Goal: Task Accomplishment & Management: Use online tool/utility

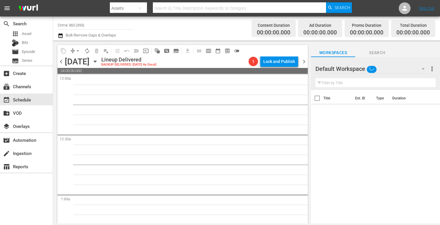
click at [93, 26] on input "Crime 360 (393)" at bounding box center [95, 25] width 75 height 14
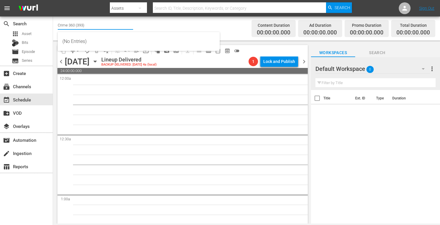
click at [93, 26] on input "Crime 360 (393)" at bounding box center [95, 25] width 75 height 14
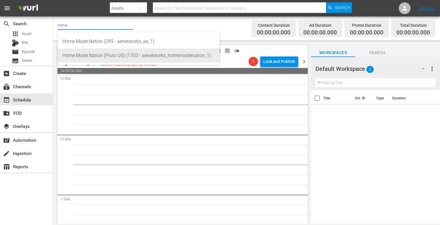
click at [94, 58] on div "Home.Made.Nation (Pluto US) (1703 - aenetworks_homemadenation_1)" at bounding box center [138, 56] width 152 height 14
type input "Home.Made.Nation (Pluto US) (1703 - aenetworks_homemadenation_1)"
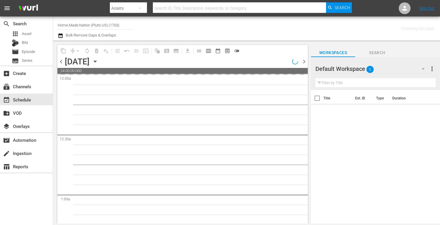
click at [432, 68] on span "more_vert" at bounding box center [431, 68] width 7 height 7
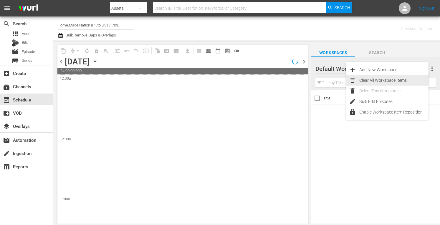
click at [378, 80] on div "Clear All Workspace Items" at bounding box center [393, 80] width 69 height 11
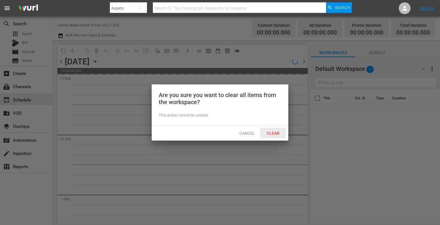
click at [267, 132] on span "Clear" at bounding box center [273, 133] width 22 height 5
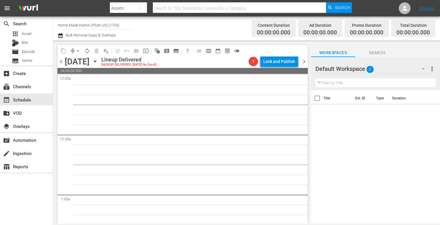
click at [96, 61] on icon "button" at bounding box center [95, 61] width 3 height 1
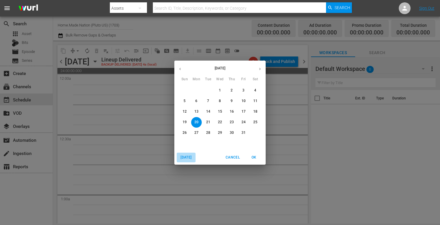
click at [189, 155] on span "[DATE]" at bounding box center [186, 157] width 14 height 6
click at [261, 69] on icon "button" at bounding box center [259, 69] width 4 height 4
click at [197, 109] on p "15" at bounding box center [196, 111] width 4 height 5
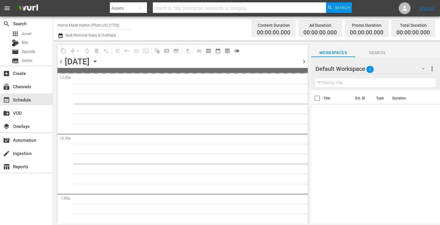
click at [431, 70] on span "more_vert" at bounding box center [431, 68] width 7 height 7
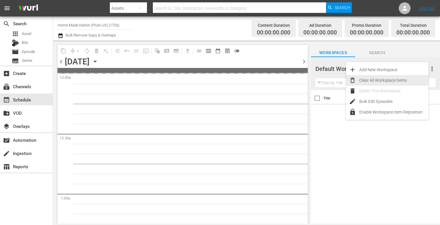
click at [375, 79] on div "Clear All Workspace Items" at bounding box center [393, 80] width 69 height 11
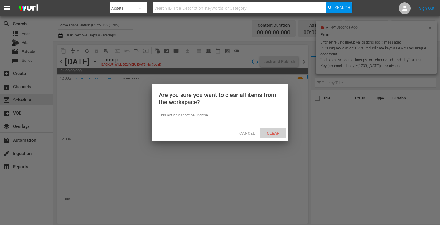
click at [272, 133] on span "Clear" at bounding box center [273, 133] width 22 height 5
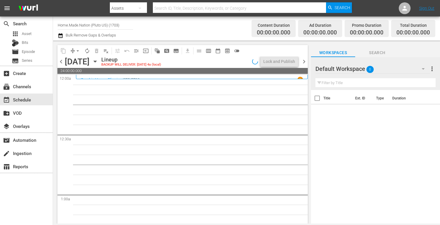
click at [428, 29] on span "00:00:00.000" at bounding box center [413, 32] width 34 height 7
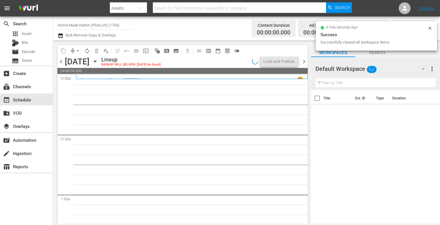
click at [429, 28] on icon at bounding box center [429, 28] width 3 height 3
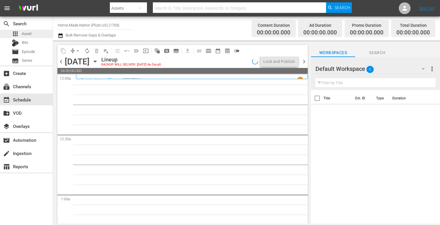
click at [25, 36] on span "Asset" at bounding box center [27, 34] width 10 height 6
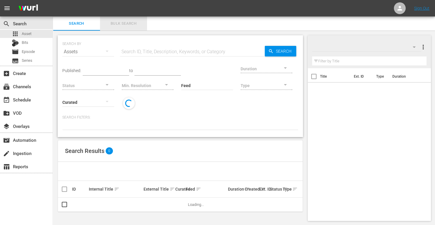
click at [124, 26] on span "Bulk Search" at bounding box center [124, 23] width 40 height 7
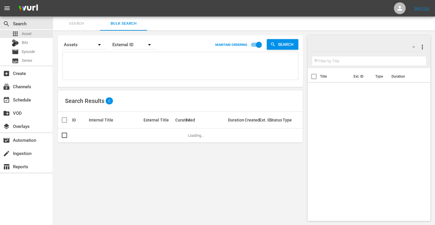
click at [102, 68] on textarea at bounding box center [181, 67] width 234 height 27
paste textarea "269903 269901 269897 269900 269908 269904"
type textarea "269903 269901 269897 269900 269908 269904"
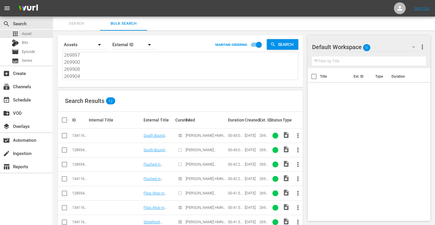
type textarea "269903 269901 269897 269900 269908 269904"
click at [65, 135] on input "checkbox" at bounding box center [64, 136] width 7 height 7
checkbox input "true"
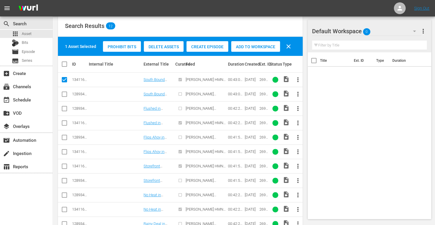
scroll to position [78, 0]
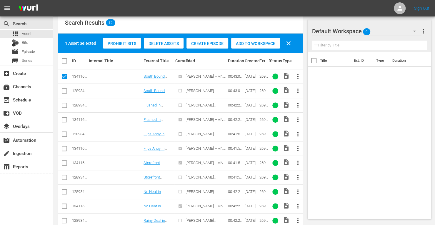
click at [62, 119] on input "checkbox" at bounding box center [64, 120] width 7 height 7
checkbox input "true"
click at [63, 149] on input "checkbox" at bounding box center [64, 149] width 7 height 7
checkbox input "true"
click at [64, 162] on input "checkbox" at bounding box center [64, 164] width 7 height 7
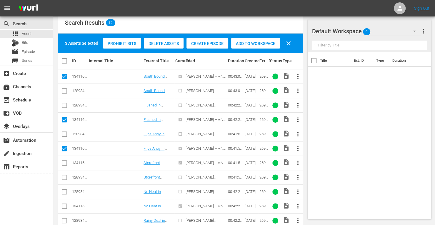
checkbox input "true"
click at [65, 206] on input "checkbox" at bounding box center [64, 207] width 7 height 7
checkbox input "true"
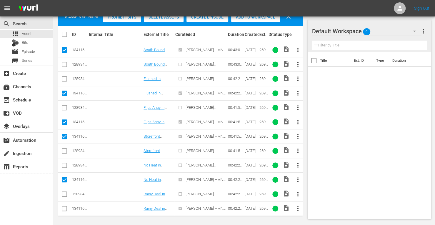
click at [64, 208] on input "checkbox" at bounding box center [64, 209] width 7 height 7
checkbox input "true"
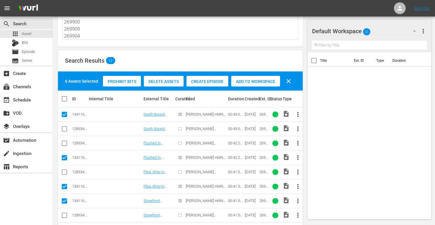
scroll to position [19, 0]
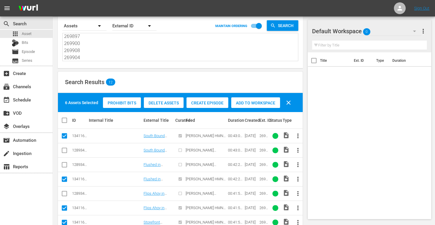
click at [248, 103] on span "Add to Workspace" at bounding box center [255, 103] width 49 height 5
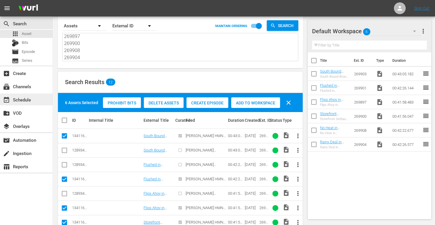
click at [24, 97] on div "event_available Schedule" at bounding box center [16, 98] width 33 height 5
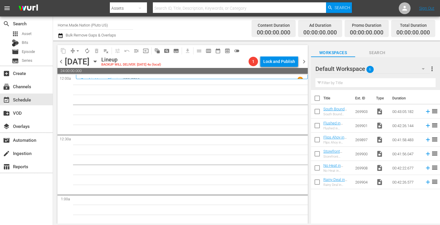
click at [315, 97] on input "checkbox" at bounding box center [317, 99] width 12 height 12
checkbox input "true"
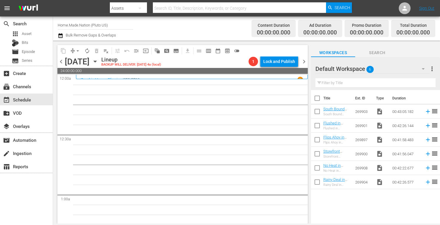
checkbox input "true"
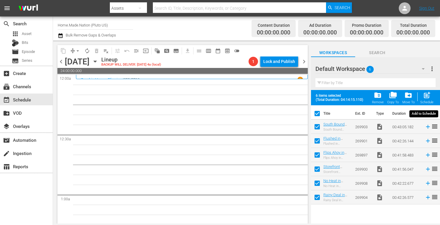
click at [424, 96] on span "post_add" at bounding box center [426, 95] width 8 height 8
checkbox input "false"
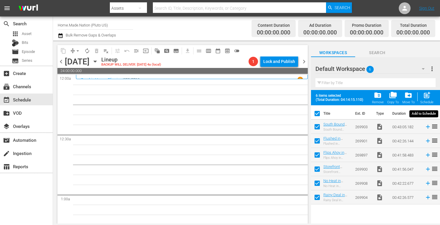
checkbox input "false"
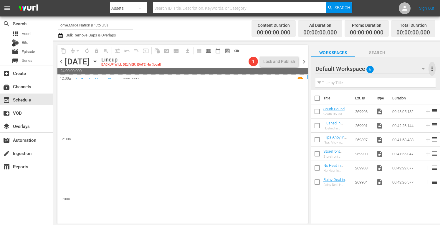
click at [431, 69] on span "more_vert" at bounding box center [431, 68] width 7 height 7
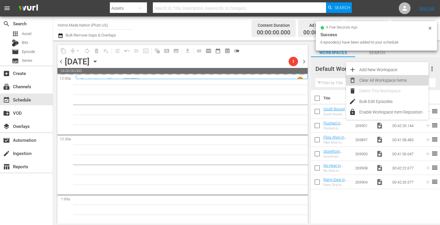
click at [391, 80] on div "Clear All Workspace Items" at bounding box center [393, 80] width 69 height 11
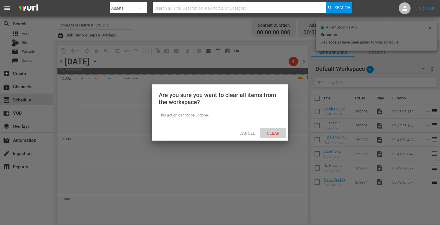
click at [272, 137] on div "Clear" at bounding box center [273, 133] width 26 height 11
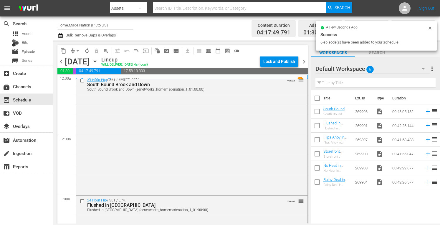
click at [305, 62] on span "chevron_right" at bounding box center [303, 61] width 7 height 7
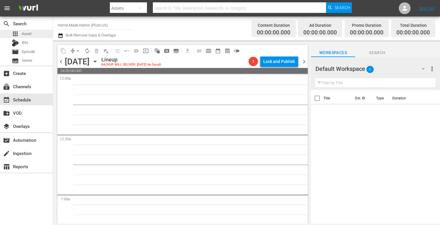
click at [31, 35] on div "apps Asset" at bounding box center [26, 34] width 53 height 8
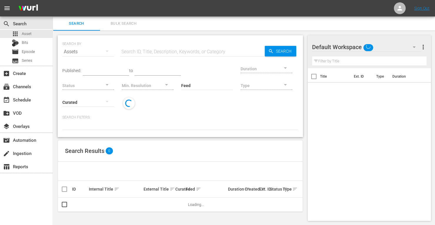
click at [132, 24] on span "Bulk Search" at bounding box center [124, 23] width 40 height 7
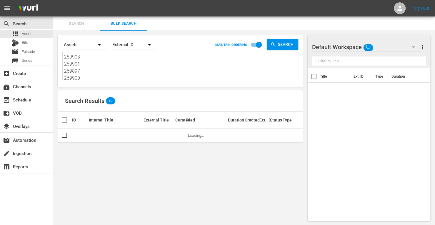
drag, startPoint x: 83, startPoint y: 76, endPoint x: 36, endPoint y: 15, distance: 76.9
click at [36, 15] on div "menu Sign Out search Search apps Asset Bits movie Episode subtitles Series add_…" at bounding box center [217, 113] width 435 height 226
type textarea "269908 269904"
drag, startPoint x: 86, startPoint y: 80, endPoint x: 49, endPoint y: 21, distance: 68.6
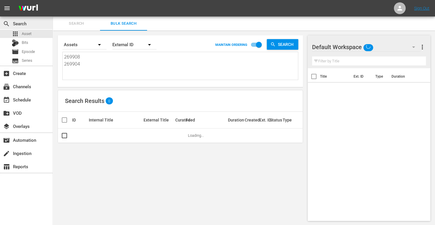
click at [53, 0] on div "search Search apps Asset Bits movie Episode subtitles Series add_box Create sub…" at bounding box center [244, 0] width 382 height 0
paste textarea "289732 290043 289719 289728 289726 290044 290033 290017 289724 289733 290082 29…"
type textarea "289732 290043 289719 289728 289726 290044 290033 290017 289724 289733 290082 29…"
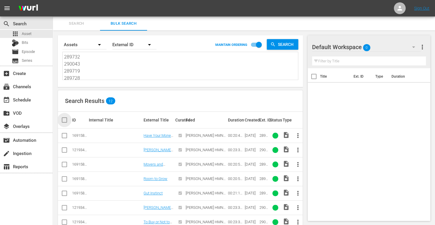
click at [61, 119] on input "checkbox" at bounding box center [67, 120] width 12 height 7
checkbox input "true"
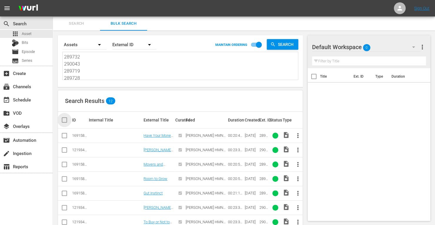
checkbox input "true"
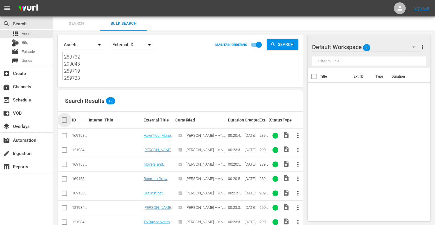
checkbox input "true"
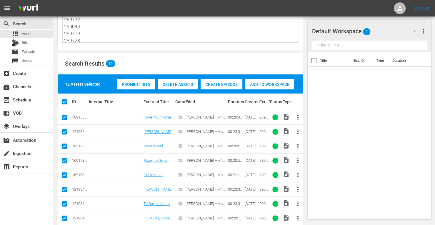
scroll to position [36, 0]
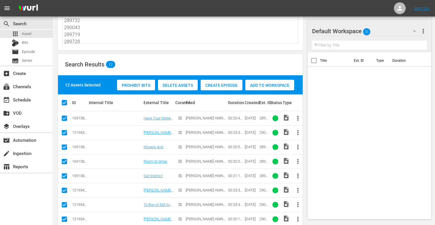
click at [259, 84] on span "Add to Workspace" at bounding box center [269, 85] width 49 height 5
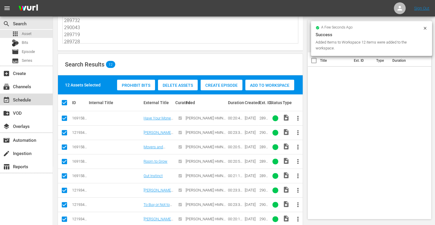
click at [13, 100] on div "event_available Schedule" at bounding box center [16, 98] width 33 height 5
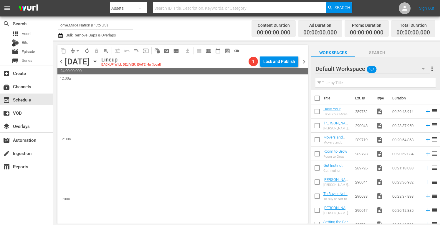
click at [315, 99] on input "checkbox" at bounding box center [317, 99] width 12 height 12
checkbox input "true"
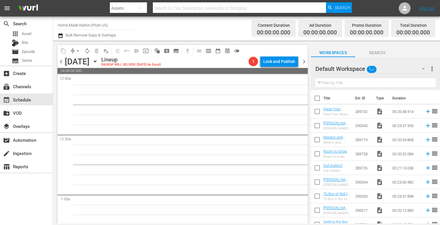
checkbox input "true"
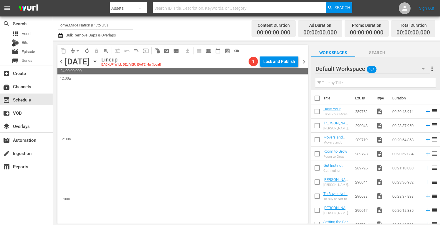
checkbox input "true"
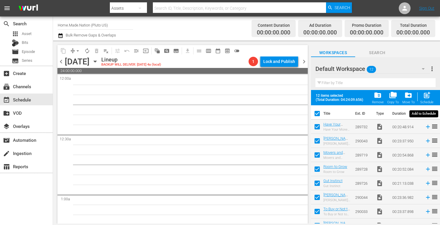
click at [424, 97] on span "post_add" at bounding box center [426, 95] width 8 height 8
checkbox input "false"
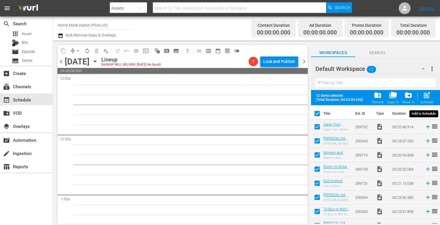
checkbox input "false"
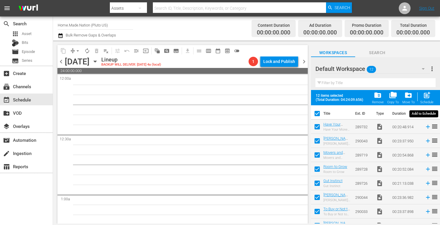
checkbox input "false"
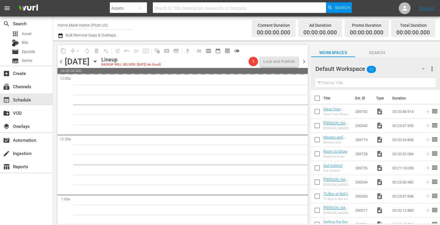
click at [432, 66] on span "more_vert" at bounding box center [431, 68] width 7 height 7
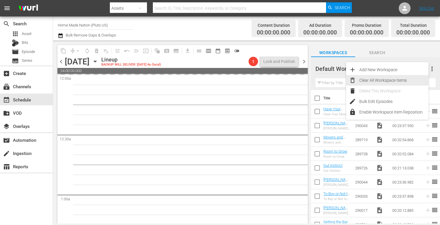
click at [370, 80] on div "Clear All Workspace Items" at bounding box center [393, 80] width 69 height 11
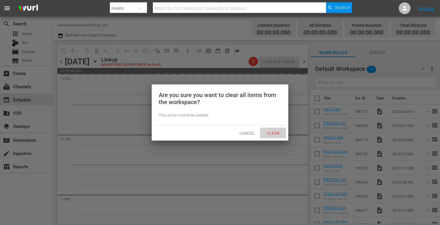
click at [268, 133] on span "Clear" at bounding box center [273, 133] width 22 height 5
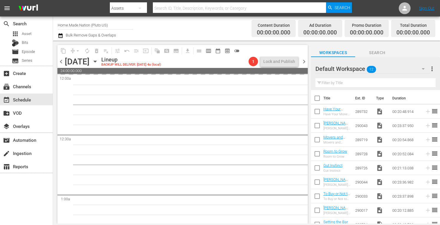
click at [302, 62] on span "chevron_right" at bounding box center [303, 61] width 7 height 7
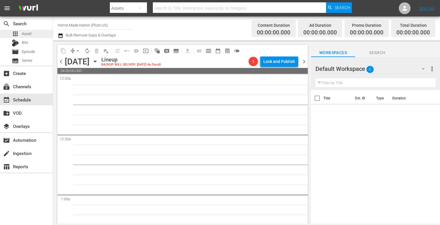
click at [21, 32] on div "apps Asset" at bounding box center [22, 34] width 20 height 8
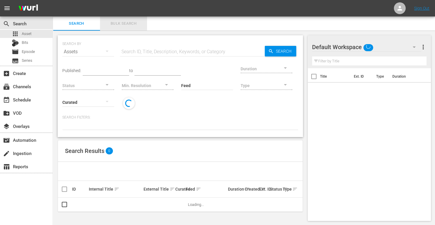
click at [133, 20] on span "Bulk Search" at bounding box center [124, 23] width 40 height 7
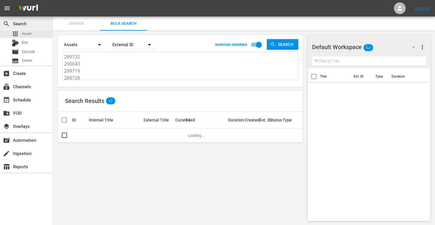
drag, startPoint x: 85, startPoint y: 78, endPoint x: 34, endPoint y: 21, distance: 77.1
click at [53, 0] on div "search Search apps Asset Bits movie Episode subtitles Series add_box Create sub…" at bounding box center [244, 0] width 382 height 0
type textarea "289726 290044 290033 290017 289724 289733 290082 290084"
drag, startPoint x: 105, startPoint y: 79, endPoint x: 44, endPoint y: 18, distance: 86.1
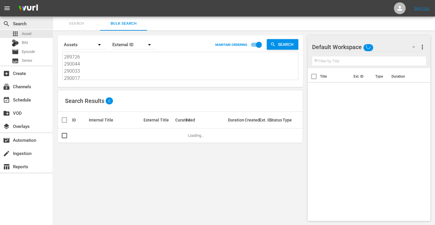
click at [53, 0] on div "search Search apps Asset Bits movie Episode subtitles Series add_box Create sub…" at bounding box center [244, 0] width 382 height 0
type textarea "290017 289724 289733 290082 290084"
drag, startPoint x: 82, startPoint y: 77, endPoint x: 33, endPoint y: 27, distance: 70.7
click at [53, 0] on div "search Search apps Asset Bits movie Episode subtitles Series add_box Create sub…" at bounding box center [244, 0] width 382 height 0
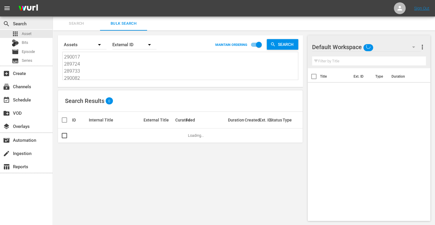
type textarea "290082 290084"
drag, startPoint x: 89, startPoint y: 74, endPoint x: 32, endPoint y: 17, distance: 79.9
click at [53, 0] on div "search Search apps Asset Bits movie Episode subtitles Series add_box Create sub…" at bounding box center [244, 0] width 382 height 0
paste textarea "190470 179135 161948 190471 171809 171830"
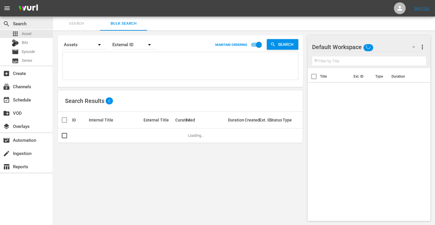
type textarea "190470 179135 161948 190471 171809 171830"
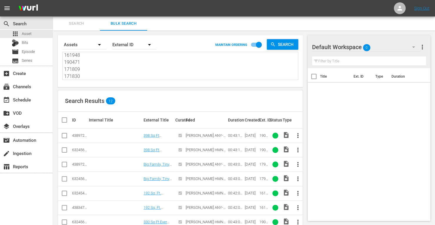
type textarea "190470 179135 161948 190471 171809 171830"
click at [62, 149] on input "checkbox" at bounding box center [64, 151] width 7 height 7
checkbox input "true"
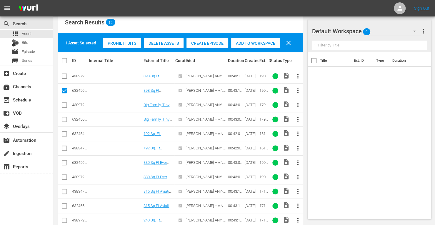
scroll to position [82, 0]
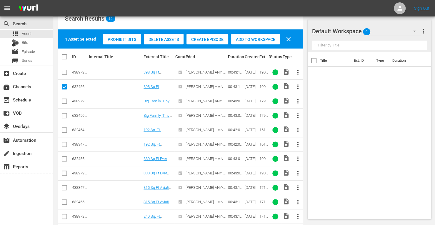
click at [65, 115] on input "checkbox" at bounding box center [64, 116] width 7 height 7
checkbox input "true"
click at [64, 134] on input "checkbox" at bounding box center [64, 131] width 7 height 7
checkbox input "true"
click at [64, 161] on input "checkbox" at bounding box center [64, 160] width 7 height 7
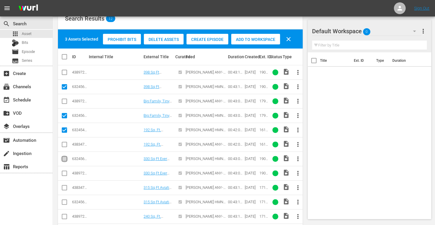
checkbox input "true"
click at [65, 202] on input "checkbox" at bounding box center [64, 203] width 7 height 7
checkbox input "true"
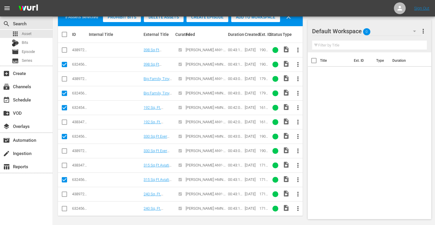
click at [64, 209] on input "checkbox" at bounding box center [64, 209] width 7 height 7
checkbox input "true"
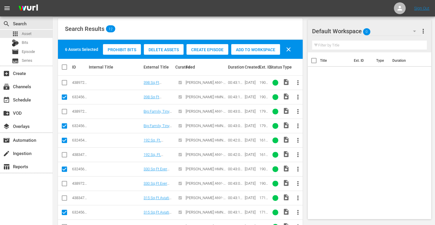
scroll to position [72, 0]
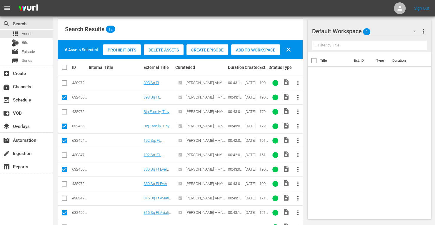
click at [250, 51] on span "Add to Workspace" at bounding box center [255, 50] width 49 height 5
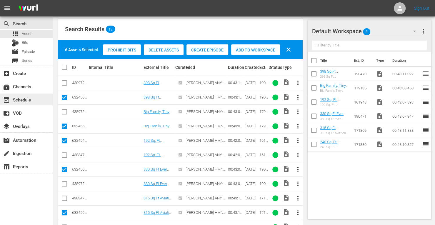
click at [23, 96] on div "event_available Schedule" at bounding box center [26, 100] width 53 height 12
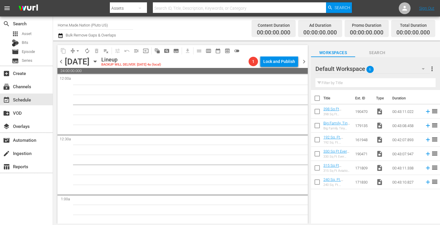
click at [319, 98] on input "checkbox" at bounding box center [317, 99] width 12 height 12
checkbox input "true"
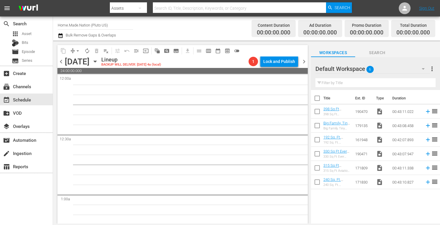
checkbox input "true"
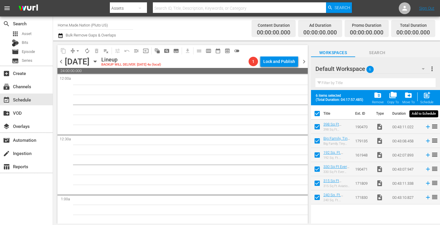
click at [426, 97] on span "post_add" at bounding box center [426, 95] width 8 height 8
checkbox input "false"
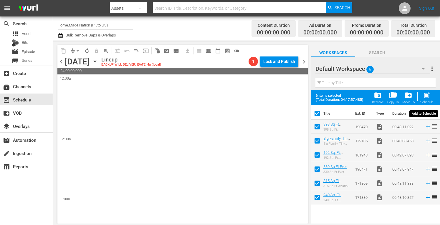
checkbox input "false"
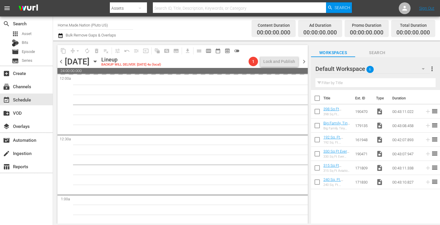
click at [433, 70] on span "more_vert" at bounding box center [431, 68] width 7 height 7
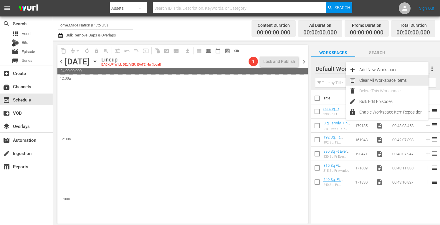
click at [394, 79] on div "Clear All Workspace Items" at bounding box center [393, 80] width 69 height 11
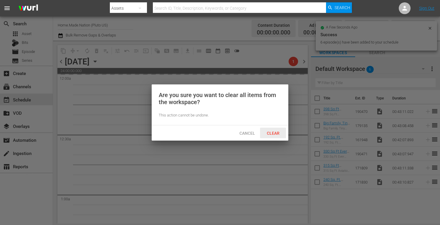
click at [274, 132] on span "Clear" at bounding box center [273, 133] width 22 height 5
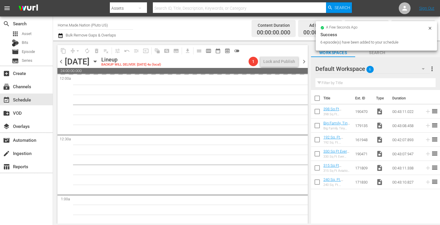
click at [305, 61] on span "chevron_right" at bounding box center [303, 61] width 7 height 7
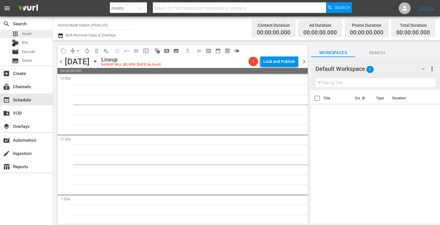
click at [28, 33] on span "Asset" at bounding box center [27, 34] width 10 height 6
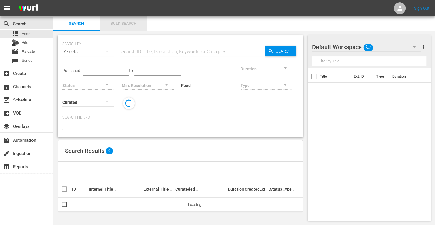
click at [129, 24] on span "Bulk Search" at bounding box center [124, 23] width 40 height 7
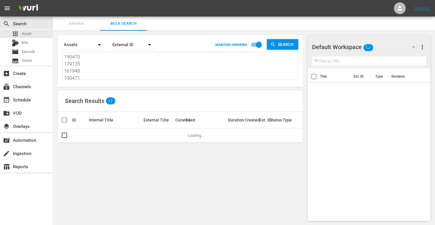
drag, startPoint x: 90, startPoint y: 79, endPoint x: 28, endPoint y: 9, distance: 93.6
click at [28, 9] on div "menu Sign Out search Search apps Asset Bits movie Episode subtitles Series add_…" at bounding box center [217, 113] width 435 height 226
type textarea "171809 171830"
drag, startPoint x: 89, startPoint y: 74, endPoint x: 40, endPoint y: 17, distance: 75.1
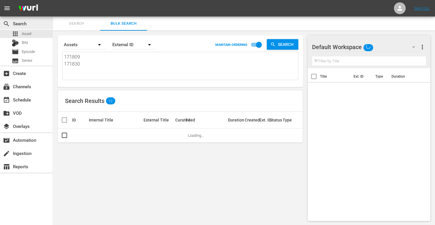
click at [53, 0] on div "search Search apps Asset Bits movie Episode subtitles Series add_box Create sub…" at bounding box center [244, 0] width 382 height 0
paste textarea "171833 160625 153735 161956 214798 171828"
type textarea "171833 160625 153735 161956 214798 171828"
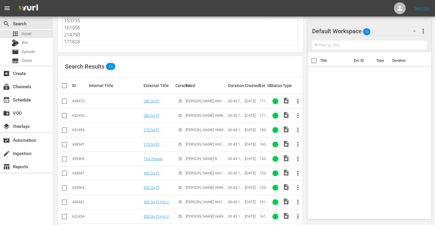
scroll to position [36, 0]
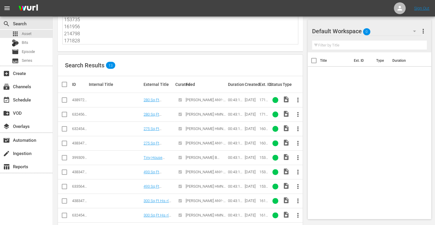
type textarea "171833 160625 153735 161956 214798 171828"
click at [63, 117] on input "checkbox" at bounding box center [64, 115] width 7 height 7
checkbox input "true"
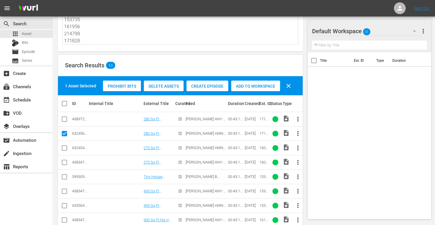
scroll to position [55, 0]
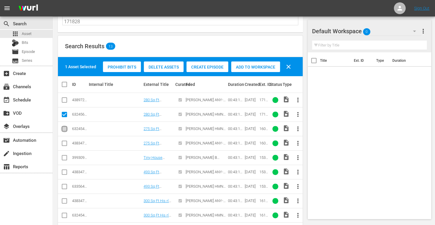
click at [66, 130] on input "checkbox" at bounding box center [64, 130] width 7 height 7
checkbox input "true"
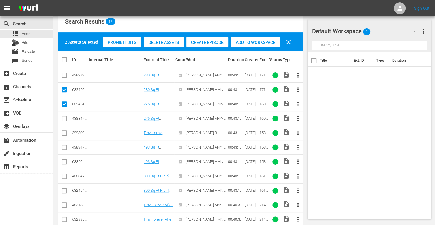
scroll to position [81, 0]
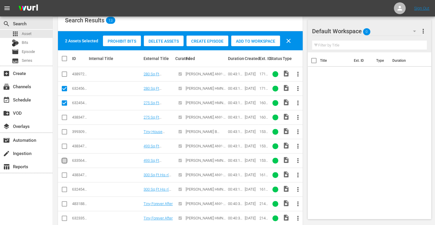
click at [66, 161] on input "checkbox" at bounding box center [64, 161] width 7 height 7
checkbox input "true"
click at [65, 187] on input "checkbox" at bounding box center [64, 190] width 7 height 7
checkbox input "true"
click at [64, 216] on input "checkbox" at bounding box center [64, 219] width 7 height 7
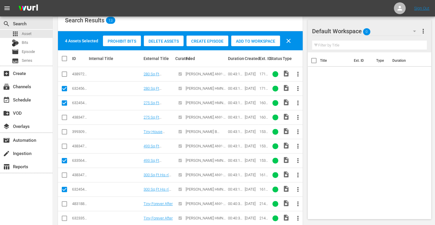
checkbox input "true"
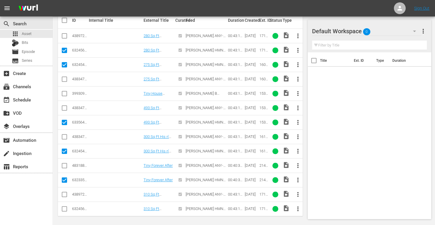
click at [65, 207] on input "checkbox" at bounding box center [64, 210] width 7 height 7
checkbox input "true"
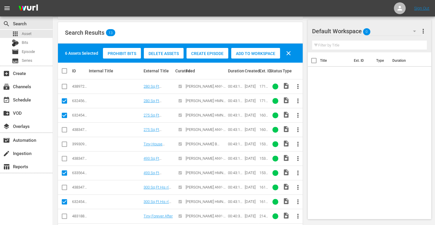
scroll to position [58, 0]
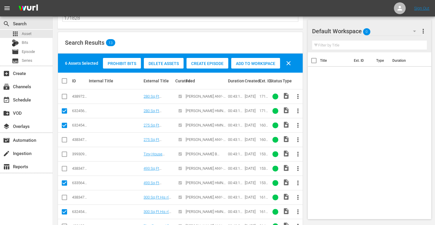
click at [245, 62] on span "Add to Workspace" at bounding box center [255, 63] width 49 height 5
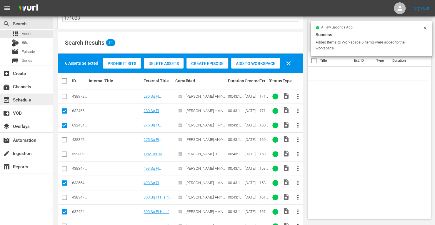
click at [11, 103] on div "event_available Schedule" at bounding box center [26, 100] width 53 height 12
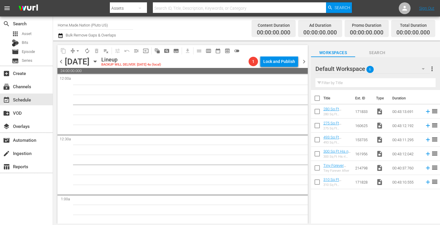
click at [317, 99] on input "checkbox" at bounding box center [317, 99] width 12 height 12
checkbox input "true"
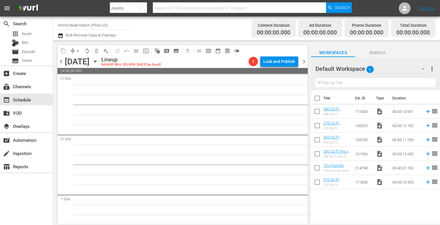
checkbox input "true"
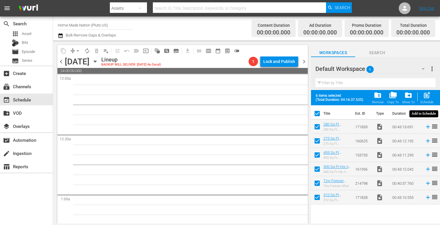
click at [427, 95] on span "post_add" at bounding box center [426, 95] width 8 height 8
checkbox input "false"
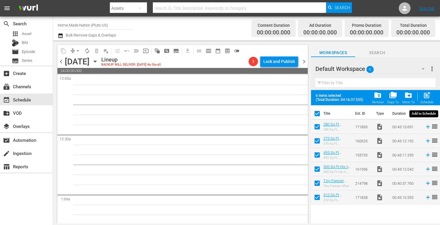
checkbox input "false"
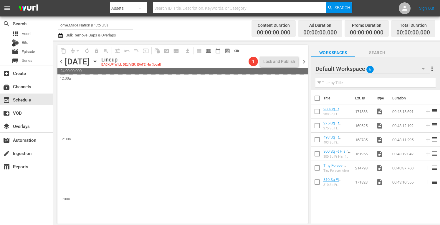
click at [431, 70] on span "more_vert" at bounding box center [431, 68] width 7 height 7
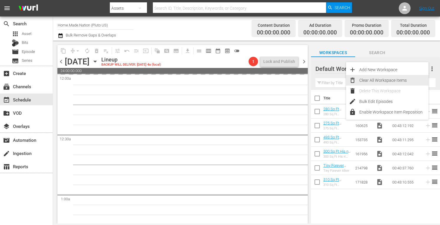
click at [372, 80] on div "Clear All Workspace Items" at bounding box center [393, 80] width 69 height 11
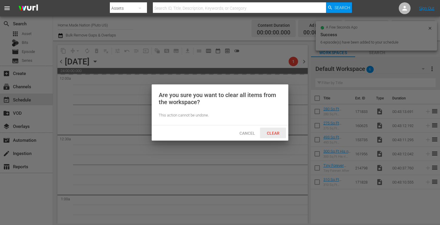
click at [274, 131] on span "Clear" at bounding box center [273, 133] width 22 height 5
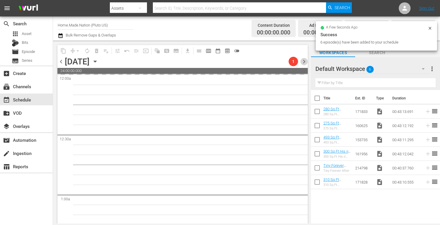
click at [305, 61] on span "chevron_right" at bounding box center [303, 61] width 7 height 7
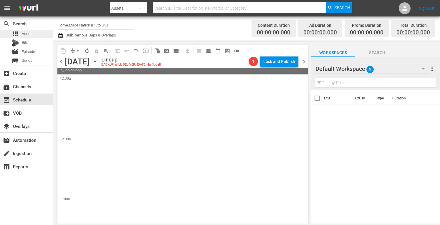
click at [19, 32] on div "apps Asset" at bounding box center [22, 34] width 20 height 8
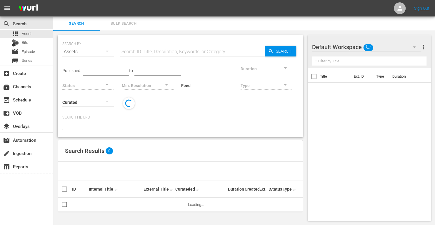
click at [119, 23] on span "Bulk Search" at bounding box center [124, 23] width 40 height 7
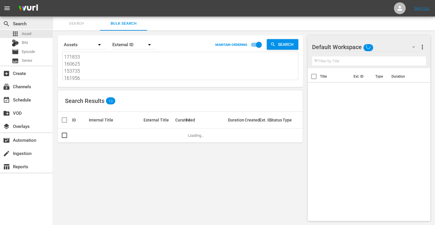
drag, startPoint x: 91, startPoint y: 74, endPoint x: 39, endPoint y: 18, distance: 77.0
click at [53, 0] on div "search Search apps Asset Bits movie Episode subtitles Series add_box Create sub…" at bounding box center [244, 0] width 382 height 0
type textarea "161956 214798 171828"
drag, startPoint x: 81, startPoint y: 77, endPoint x: 49, endPoint y: 22, distance: 63.0
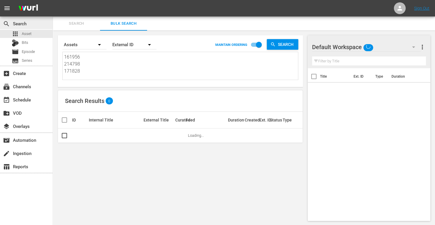
click at [53, 0] on div "search Search apps Asset Bits movie Episode subtitles Series add_box Create sub…" at bounding box center [244, 0] width 382 height 0
paste textarea "212744 268935 169412 212745 268938 268948"
type textarea "212744 268935 169412 212745 268938 268948"
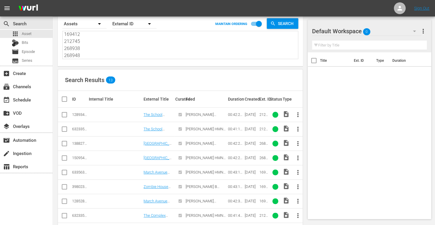
scroll to position [21, 0]
type textarea "212744 268935 169412 212745 268938 268948"
click at [65, 128] on input "checkbox" at bounding box center [64, 129] width 7 height 7
checkbox input "true"
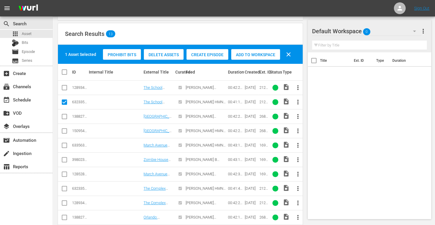
scroll to position [68, 0]
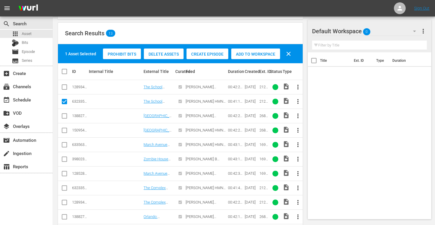
click at [64, 131] on input "checkbox" at bounding box center [64, 131] width 7 height 7
checkbox input "true"
click at [64, 144] on input "checkbox" at bounding box center [64, 145] width 7 height 7
checkbox input "true"
click at [64, 186] on input "checkbox" at bounding box center [64, 189] width 7 height 7
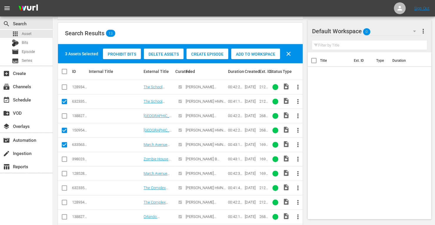
checkbox input "true"
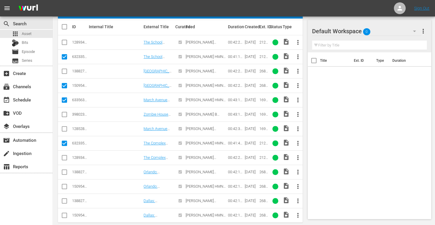
scroll to position [113, 0]
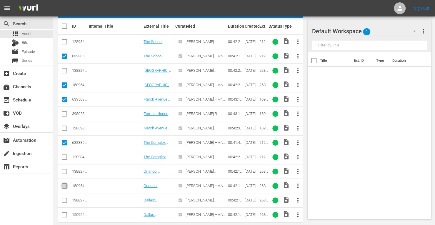
click at [63, 186] on input "checkbox" at bounding box center [64, 187] width 7 height 7
checkbox input "true"
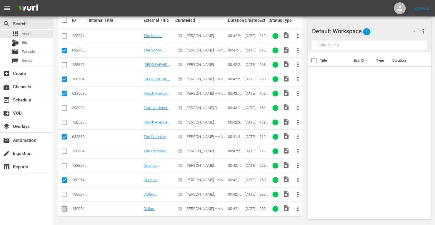
click at [62, 210] on input "checkbox" at bounding box center [64, 210] width 7 height 7
checkbox input "true"
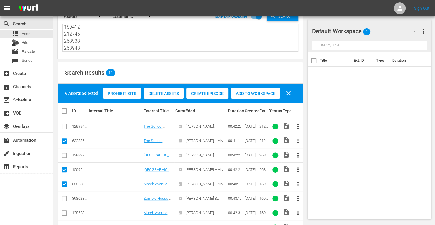
scroll to position [25, 0]
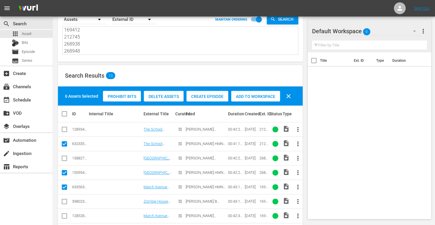
click at [271, 95] on span "Add to Workspace" at bounding box center [255, 96] width 49 height 5
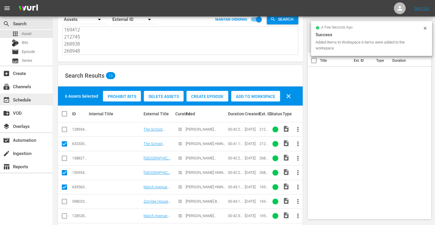
click at [20, 99] on div "event_available Schedule" at bounding box center [16, 98] width 33 height 5
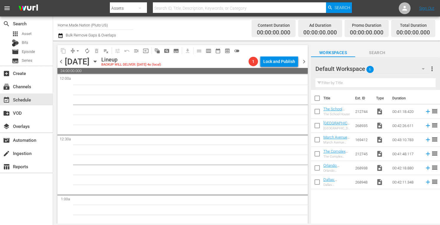
click at [315, 100] on input "checkbox" at bounding box center [317, 99] width 12 height 12
checkbox input "true"
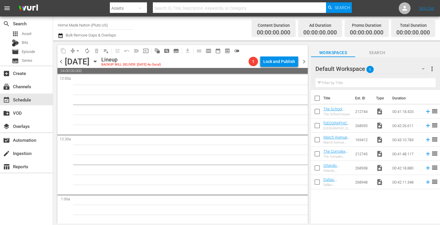
checkbox input "true"
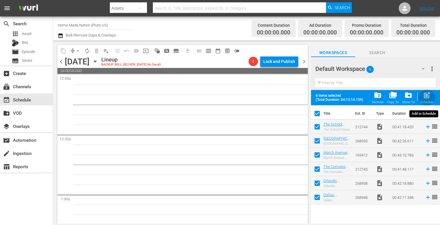
click at [428, 95] on span "post_add" at bounding box center [426, 95] width 8 height 8
checkbox input "false"
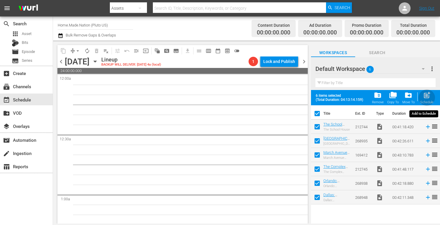
checkbox input "false"
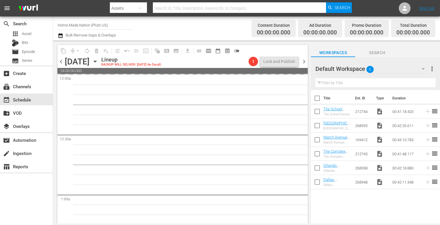
click at [430, 69] on span "more_vert" at bounding box center [431, 68] width 7 height 7
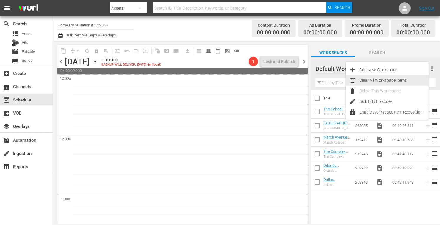
click at [379, 81] on div "Clear All Workspace Items" at bounding box center [393, 80] width 69 height 11
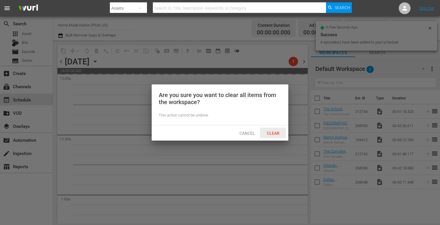
click at [272, 134] on span "Clear" at bounding box center [273, 133] width 22 height 5
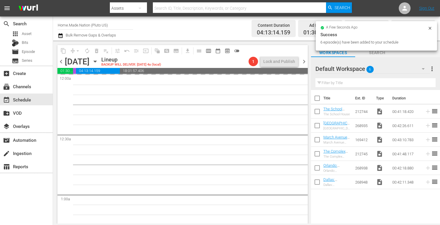
click at [304, 60] on span "chevron_right" at bounding box center [303, 61] width 7 height 7
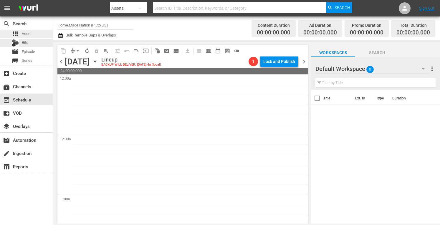
click at [35, 36] on div "apps Asset" at bounding box center [26, 34] width 53 height 8
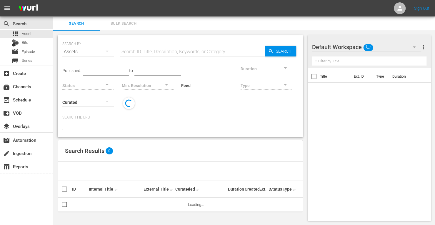
click at [119, 23] on span "Bulk Search" at bounding box center [124, 23] width 40 height 7
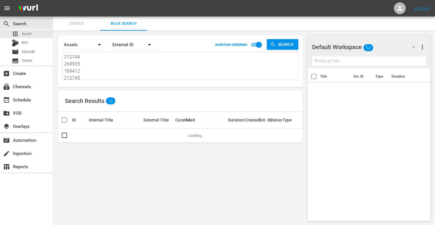
drag, startPoint x: 88, startPoint y: 78, endPoint x: 35, endPoint y: 5, distance: 90.1
click at [35, 5] on div "menu Sign Out search Search apps Asset Bits movie Episode subtitles Series add_…" at bounding box center [217, 113] width 435 height 226
type textarea "268938 268948"
drag, startPoint x: 89, startPoint y: 77, endPoint x: 55, endPoint y: 39, distance: 50.6
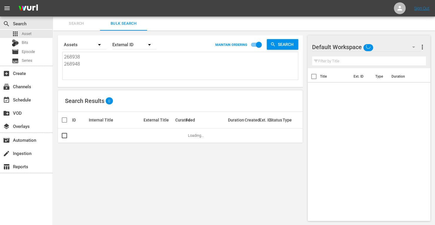
click at [55, 39] on div "Search By Assets Order By External ID MAINTAIN ORDERING Search 268938 268948 26…" at bounding box center [180, 128] width 255 height 195
paste textarea "268946 169415 268933 268943 256947 169414"
type textarea "268946 169415 268933 268943 256947 169414"
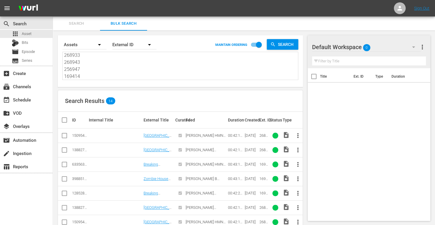
type textarea "268946 169415 268933 268943 256947 169414"
click at [65, 136] on input "checkbox" at bounding box center [64, 136] width 7 height 7
checkbox input "true"
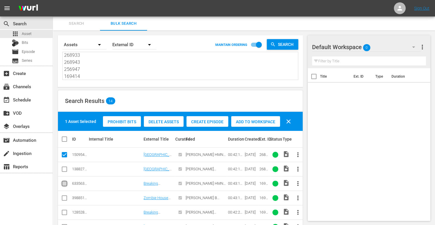
click at [64, 184] on input "checkbox" at bounding box center [64, 184] width 7 height 7
checkbox input "true"
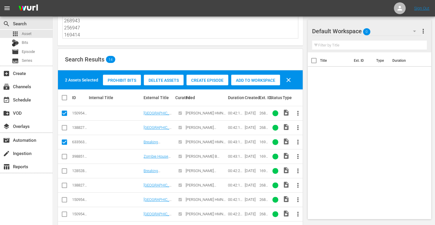
scroll to position [42, 0]
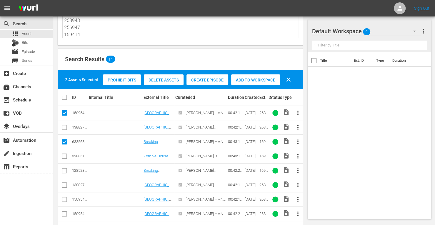
click at [64, 200] on input "checkbox" at bounding box center [64, 200] width 7 height 7
checkbox input "true"
click at [65, 213] on input "checkbox" at bounding box center [64, 215] width 7 height 7
checkbox input "true"
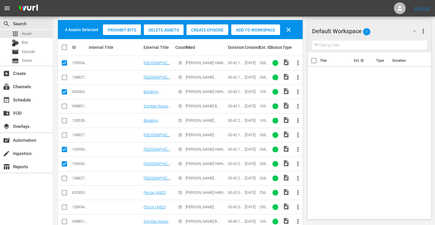
scroll to position [92, 0]
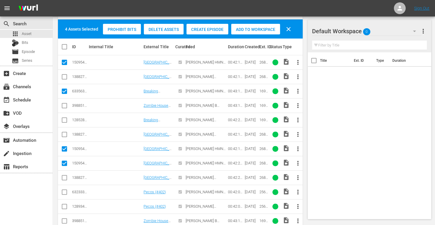
click at [65, 191] on input "checkbox" at bounding box center [64, 193] width 7 height 7
checkbox input "true"
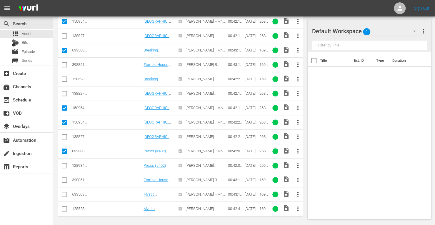
click at [64, 194] on input "checkbox" at bounding box center [64, 195] width 7 height 7
checkbox input "true"
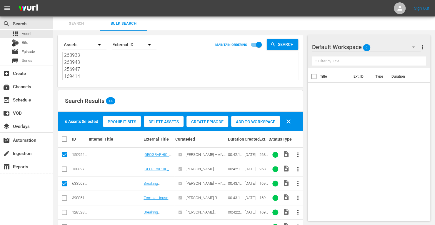
click at [249, 119] on span "Add to Workspace" at bounding box center [255, 121] width 49 height 5
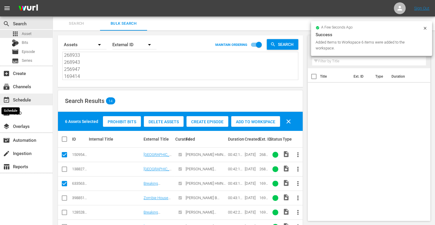
click at [9, 98] on span "event_available" at bounding box center [6, 100] width 7 height 7
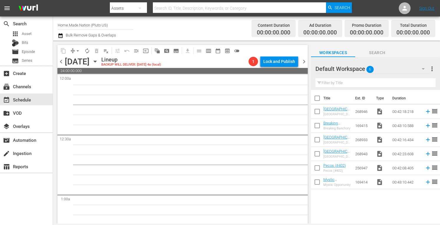
click at [318, 102] on input "checkbox" at bounding box center [317, 99] width 12 height 12
checkbox input "true"
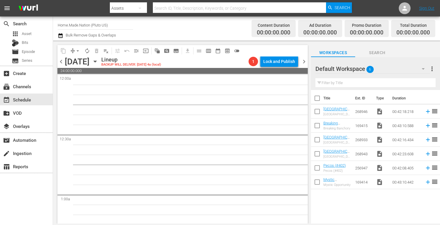
checkbox input "true"
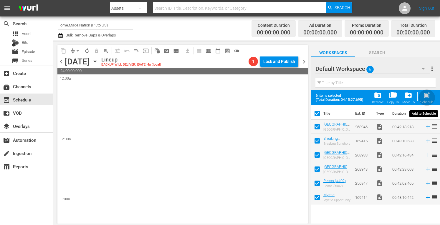
click at [422, 96] on div "post_add Schedule" at bounding box center [426, 97] width 13 height 13
checkbox input "false"
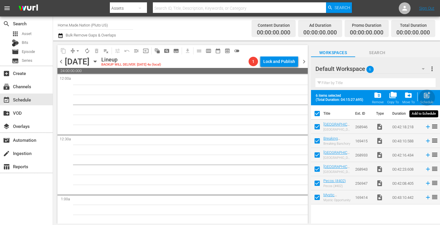
checkbox input "false"
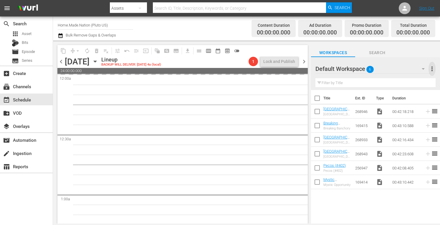
click at [430, 70] on span "more_vert" at bounding box center [431, 68] width 7 height 7
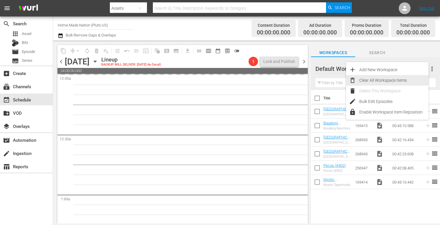
click at [372, 82] on div "Clear All Workspace Items" at bounding box center [393, 80] width 69 height 11
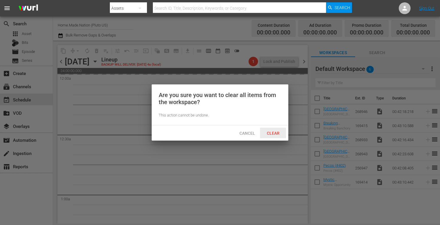
click at [275, 130] on div "Clear" at bounding box center [273, 133] width 26 height 11
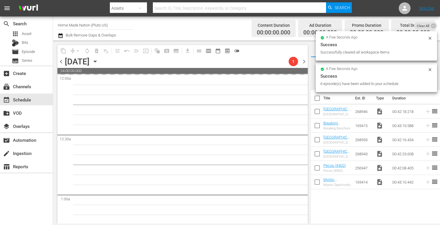
click at [305, 61] on span "chevron_right" at bounding box center [303, 61] width 7 height 7
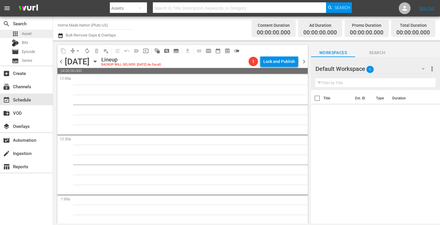
click at [30, 34] on span "Asset" at bounding box center [27, 34] width 10 height 6
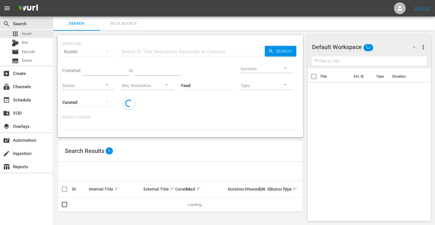
click at [122, 23] on span "Bulk Search" at bounding box center [124, 23] width 40 height 7
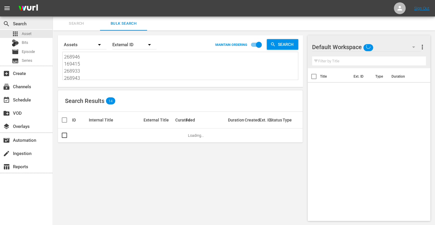
drag, startPoint x: 86, startPoint y: 76, endPoint x: 48, endPoint y: 20, distance: 68.6
click at [53, 0] on div "search Search apps Asset Bits movie Episode subtitles Series add_box Create sub…" at bounding box center [244, 0] width 382 height 0
type textarea "256947 169414"
drag, startPoint x: 88, startPoint y: 74, endPoint x: 56, endPoint y: 24, distance: 58.9
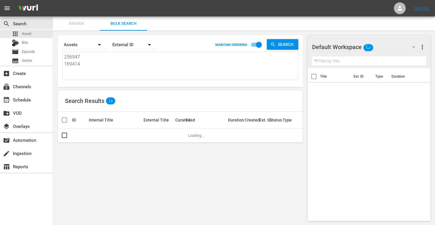
click at [56, 24] on div "Search Bulk Search Search By Assets Order By External ID MAINTAIN ORDERING Sear…" at bounding box center [244, 120] width 382 height 209
paste textarea "256958 268937 256950 268932 186376 186377"
type textarea "256958 268937 256950 268932 186376 186377"
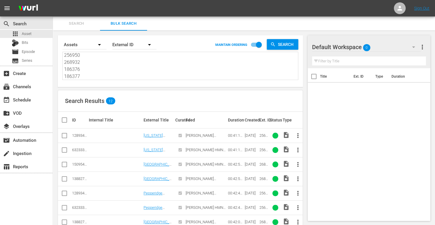
type textarea "256958 268937 256950 268932 186376 186377"
click at [64, 149] on input "checkbox" at bounding box center [64, 151] width 7 height 7
checkbox input "true"
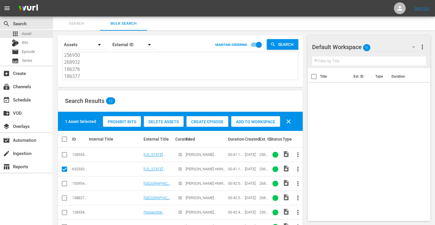
click at [64, 184] on input "checkbox" at bounding box center [64, 184] width 7 height 7
checkbox input "true"
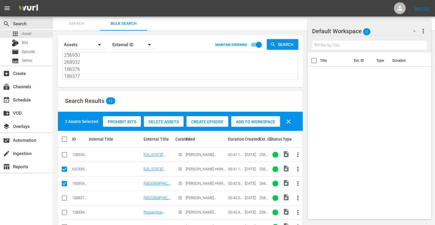
scroll to position [31, 0]
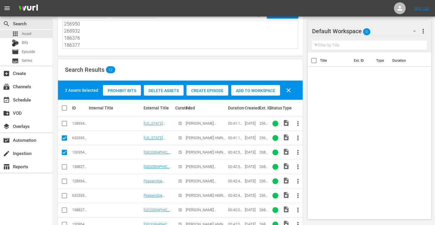
click at [64, 198] on input "checkbox" at bounding box center [64, 196] width 7 height 7
checkbox input "true"
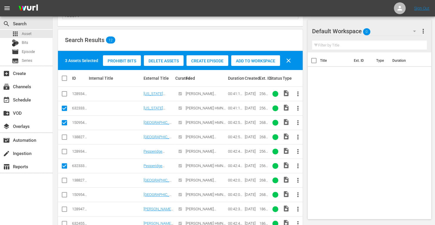
scroll to position [61, 0]
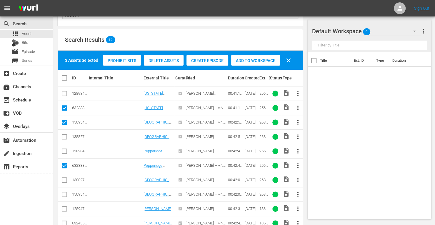
click at [65, 195] on input "checkbox" at bounding box center [64, 195] width 7 height 7
checkbox input "true"
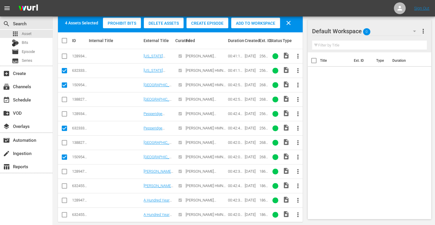
scroll to position [101, 0]
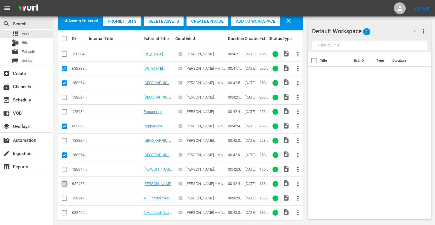
click at [66, 183] on input "checkbox" at bounding box center [64, 185] width 7 height 7
checkbox input "true"
click at [66, 212] on input "checkbox" at bounding box center [64, 213] width 7 height 7
checkbox input "true"
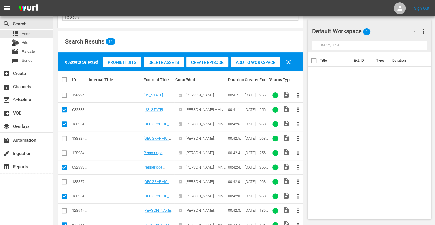
scroll to position [59, 0]
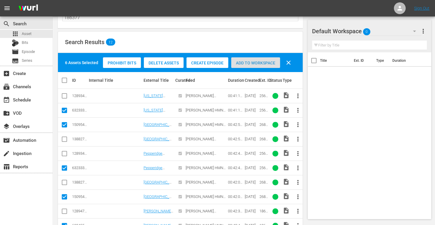
click at [249, 65] on span "Add to Workspace" at bounding box center [255, 63] width 49 height 5
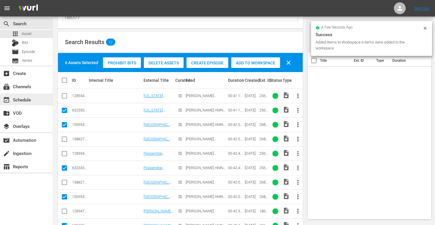
click at [28, 100] on div "event_available Schedule" at bounding box center [16, 98] width 33 height 5
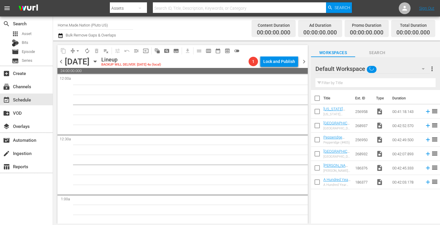
click at [315, 97] on input "checkbox" at bounding box center [317, 99] width 12 height 12
checkbox input "true"
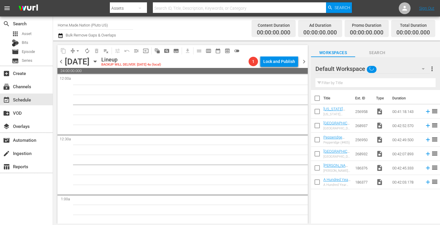
checkbox input "true"
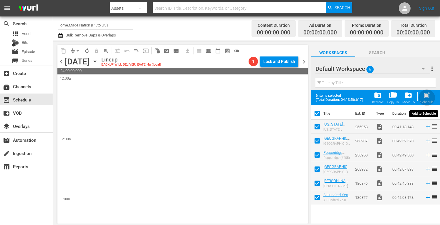
click at [424, 96] on span "post_add" at bounding box center [426, 95] width 8 height 8
checkbox input "false"
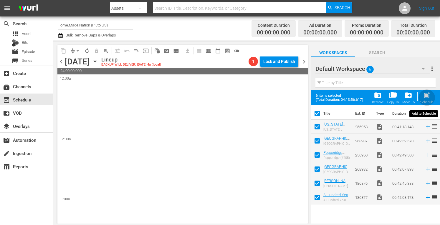
checkbox input "false"
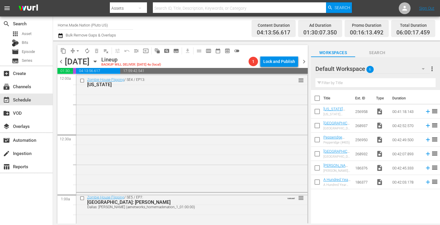
click at [432, 68] on span "more_vert" at bounding box center [431, 68] width 7 height 7
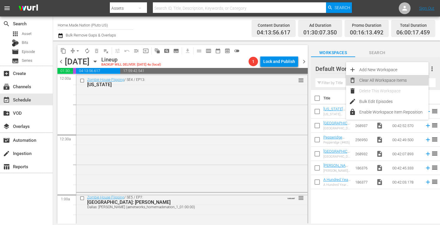
click at [383, 80] on div "Clear All Workspace Items" at bounding box center [393, 80] width 69 height 11
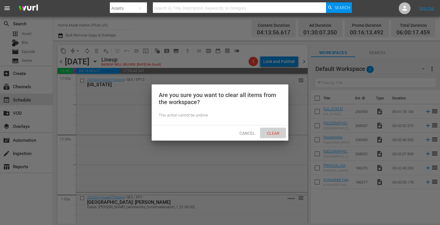
click at [267, 132] on span "Clear" at bounding box center [273, 133] width 22 height 5
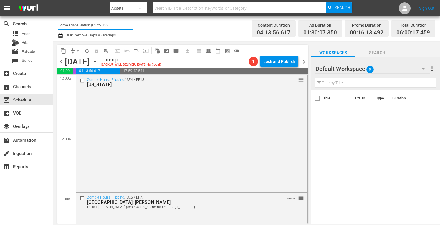
click at [74, 25] on input "Home.Made.Nation (Pluto US)" at bounding box center [95, 25] width 75 height 14
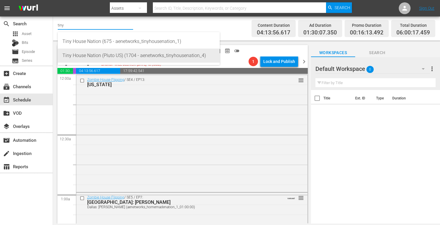
click at [89, 58] on div "Tiny House Nation (Pluto US) (1704 - aenetworks_tinyhousenation_4)" at bounding box center [138, 56] width 152 height 14
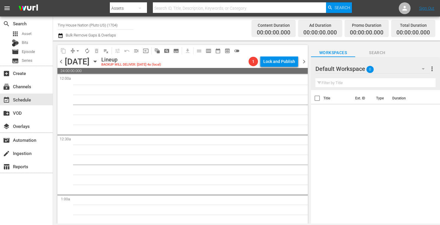
click at [96, 61] on icon "button" at bounding box center [95, 61] width 3 height 1
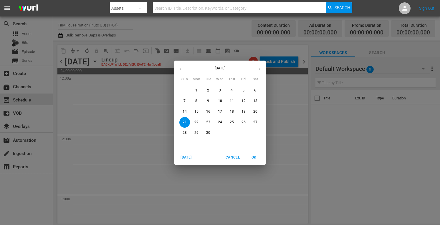
click at [195, 110] on p "15" at bounding box center [196, 111] width 4 height 5
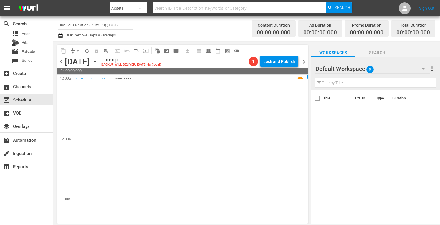
click at [91, 23] on input "Tiny House Nation (Pluto US) (1704)" at bounding box center [95, 25] width 75 height 14
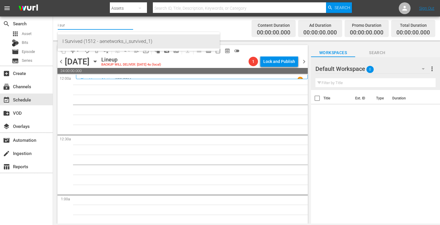
click at [81, 41] on div "I Survived (1512 - aenetworks_i_survived_1)" at bounding box center [138, 41] width 152 height 14
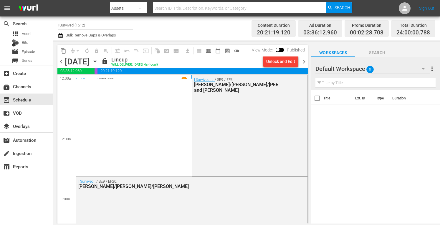
click at [89, 23] on input "I Survived (1512)" at bounding box center [95, 25] width 75 height 14
click at [89, 23] on input "ti" at bounding box center [95, 25] width 75 height 14
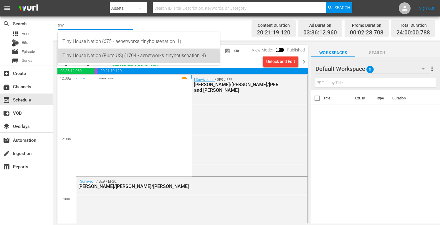
click at [95, 55] on div "Tiny House Nation (Pluto US) (1704 - aenetworks_tinyhousenation_4)" at bounding box center [138, 56] width 152 height 14
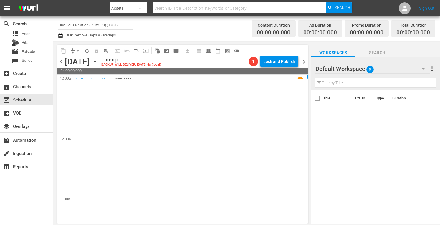
click at [432, 66] on span "more_vert" at bounding box center [431, 68] width 7 height 7
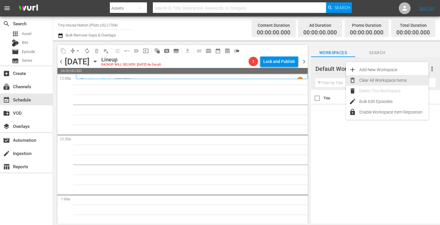
click at [375, 82] on div "Clear All Workspace Items" at bounding box center [393, 80] width 69 height 11
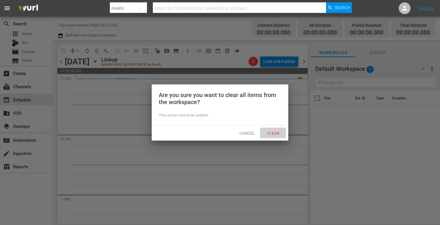
click at [271, 134] on span "Clear" at bounding box center [273, 133] width 22 height 5
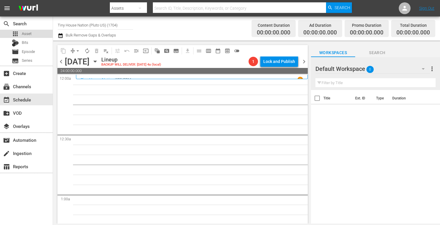
click at [28, 36] on span "Asset" at bounding box center [27, 34] width 10 height 6
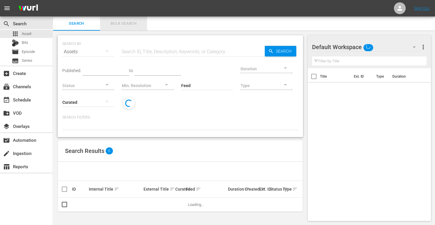
click at [123, 26] on span "Bulk Search" at bounding box center [124, 23] width 40 height 7
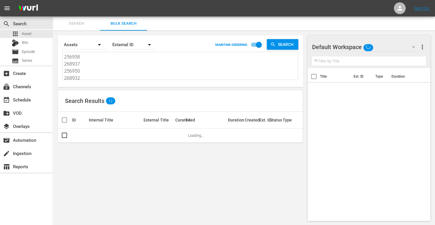
drag, startPoint x: 84, startPoint y: 77, endPoint x: 26, endPoint y: -1, distance: 97.9
click at [26, 0] on html "menu Sign Out search Search apps Asset Bits movie Episode subtitles Series add_…" at bounding box center [217, 112] width 435 height 225
drag, startPoint x: 82, startPoint y: 70, endPoint x: 35, endPoint y: 6, distance: 79.4
click at [35, 6] on div "menu Sign Out search Search apps Asset Bits movie Episode subtitles Series add_…" at bounding box center [217, 113] width 435 height 226
paste textarea "160624 214801 171825 153736 161960 171818"
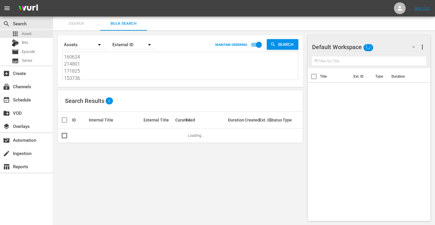
scroll to position [0, 0]
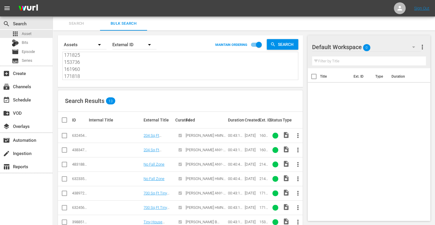
click at [65, 150] on input "checkbox" at bounding box center [64, 151] width 7 height 7
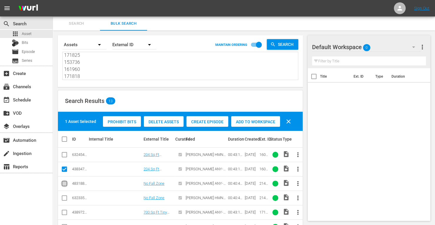
click at [63, 184] on input "checkbox" at bounding box center [64, 184] width 7 height 7
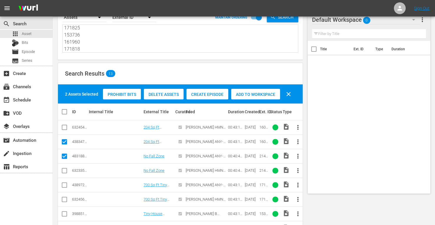
scroll to position [30, 0]
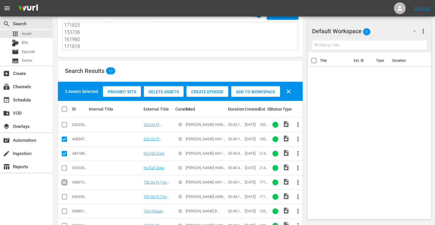
click at [64, 183] on input "checkbox" at bounding box center [64, 183] width 7 height 7
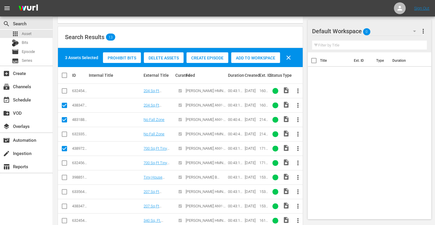
scroll to position [68, 0]
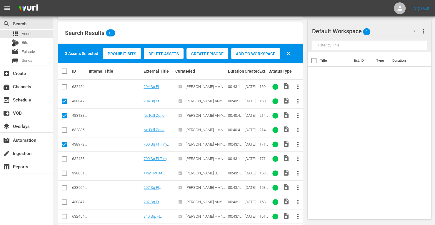
click at [65, 202] on input "checkbox" at bounding box center [64, 203] width 7 height 7
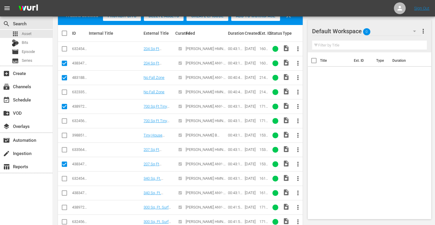
scroll to position [106, 0]
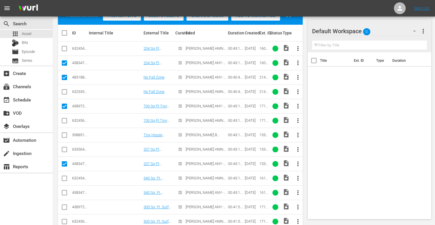
click at [62, 191] on input "checkbox" at bounding box center [64, 193] width 7 height 7
click at [63, 205] on input "checkbox" at bounding box center [64, 208] width 7 height 7
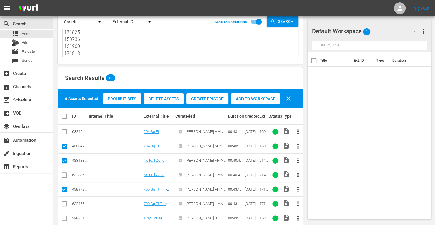
scroll to position [15, 0]
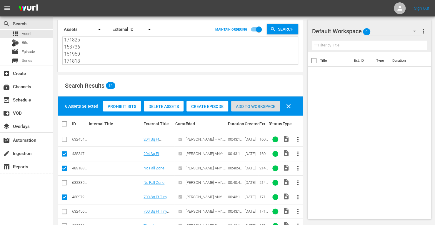
click at [242, 107] on span "Add to Workspace" at bounding box center [255, 106] width 49 height 5
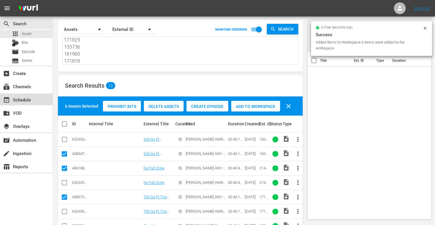
click at [19, 102] on div "event_available Schedule" at bounding box center [16, 98] width 33 height 5
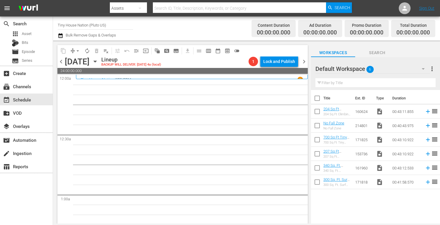
click at [317, 100] on input "checkbox" at bounding box center [317, 99] width 12 height 12
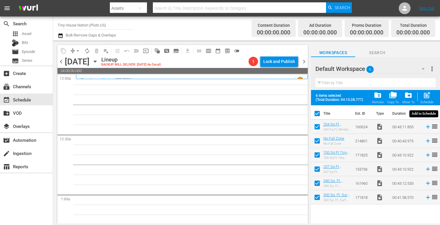
click at [423, 94] on span "post_add" at bounding box center [426, 95] width 8 height 8
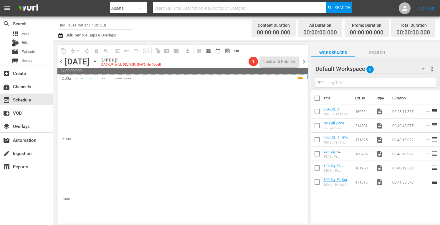
click at [432, 68] on span "more_vert" at bounding box center [431, 68] width 7 height 7
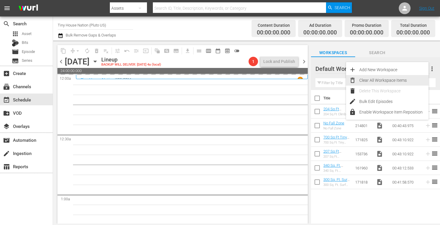
click at [389, 81] on div "Clear All Workspace Items" at bounding box center [393, 80] width 69 height 11
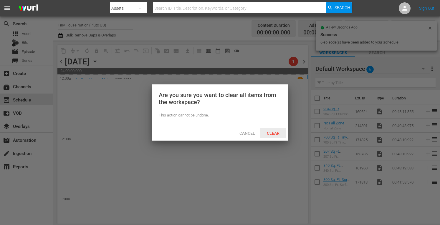
click at [265, 135] on div "Clear" at bounding box center [273, 133] width 26 height 11
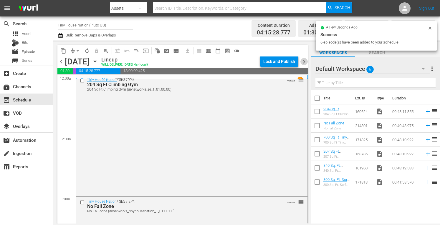
click at [301, 63] on span "chevron_right" at bounding box center [303, 61] width 7 height 7
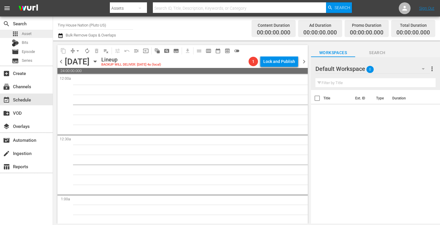
click at [25, 34] on span "Asset" at bounding box center [27, 34] width 10 height 6
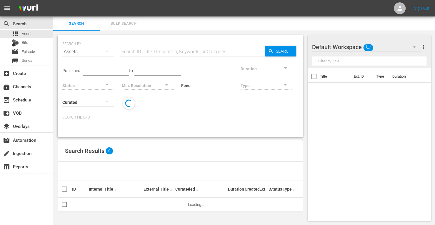
click at [120, 25] on span "Bulk Search" at bounding box center [124, 23] width 40 height 7
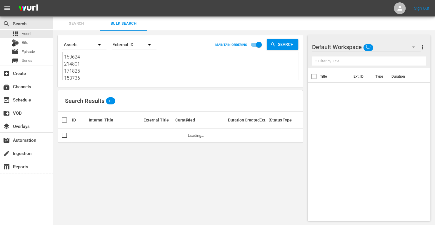
drag, startPoint x: 84, startPoint y: 78, endPoint x: 41, endPoint y: 13, distance: 78.3
click at [41, 13] on div "menu Sign Out search Search apps Asset Bits movie Episode subtitles Series add_…" at bounding box center [217, 113] width 435 height 226
drag, startPoint x: 93, startPoint y: 75, endPoint x: 47, endPoint y: 23, distance: 69.3
click at [53, 0] on div "search Search apps Asset Bits movie Episode subtitles Series add_box Create sub…" at bounding box center [244, 0] width 382 height 0
paste textarea "161955 214802 171829 171816 161951 171811"
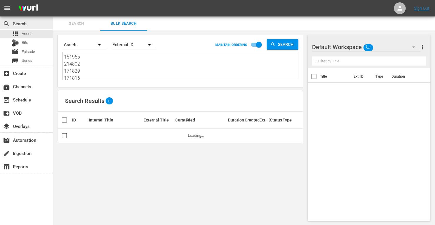
scroll to position [0, 0]
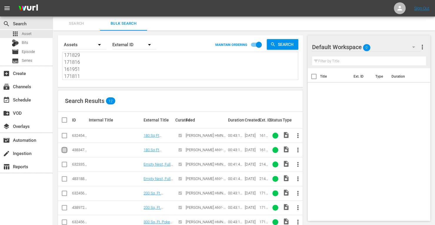
click at [65, 151] on input "checkbox" at bounding box center [64, 151] width 7 height 7
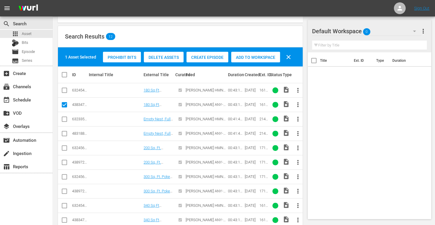
scroll to position [67, 0]
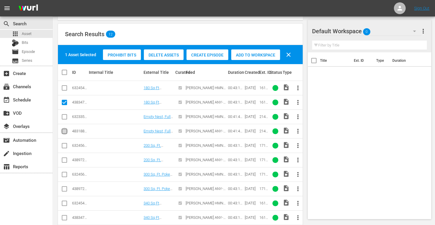
click at [64, 132] on input "checkbox" at bounding box center [64, 132] width 7 height 7
click at [64, 159] on input "checkbox" at bounding box center [64, 161] width 7 height 7
click at [63, 188] on input "checkbox" at bounding box center [64, 190] width 7 height 7
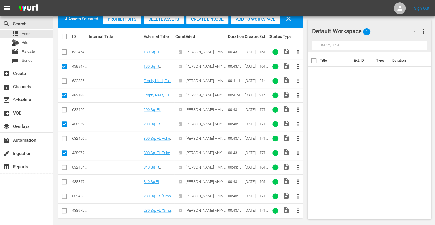
scroll to position [105, 0]
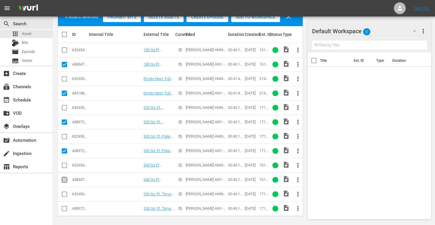
click at [65, 179] on input "checkbox" at bounding box center [64, 180] width 7 height 7
click at [66, 206] on input "checkbox" at bounding box center [64, 209] width 7 height 7
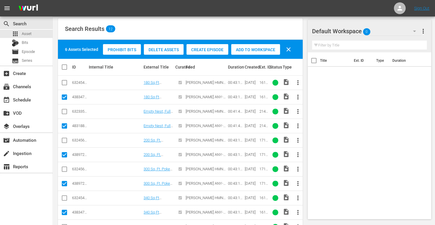
scroll to position [72, 0]
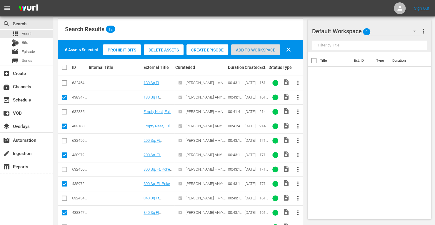
click at [253, 51] on span "Add to Workspace" at bounding box center [255, 50] width 49 height 5
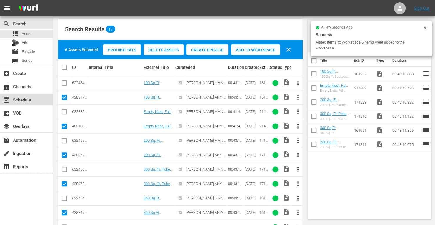
click at [29, 101] on div "event_available Schedule" at bounding box center [16, 98] width 33 height 5
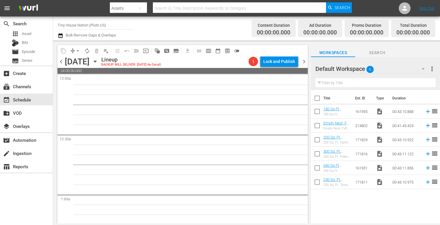
click at [316, 98] on input "checkbox" at bounding box center [317, 99] width 12 height 12
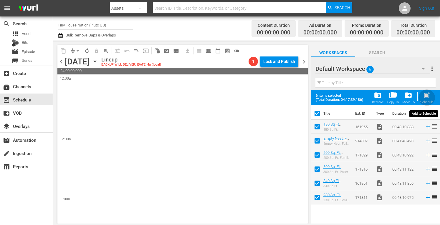
click at [427, 98] on span "post_add" at bounding box center [426, 95] width 8 height 8
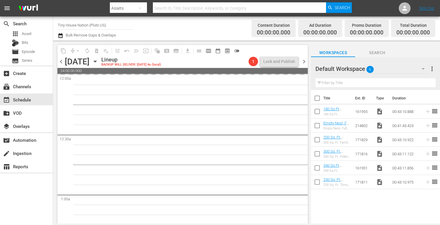
click at [432, 66] on span "more_vert" at bounding box center [431, 68] width 7 height 7
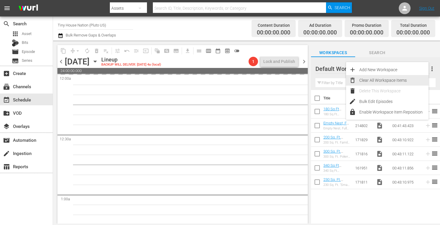
click at [395, 80] on div "Clear All Workspace Items" at bounding box center [393, 80] width 69 height 11
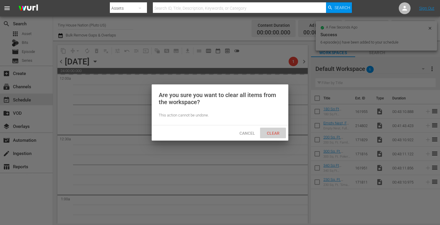
click at [271, 134] on span "Clear" at bounding box center [273, 133] width 22 height 5
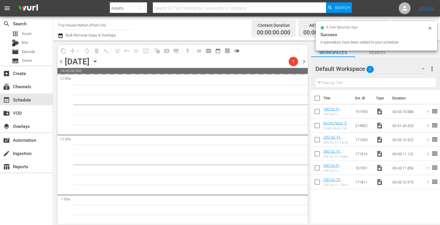
click at [304, 61] on span "chevron_right" at bounding box center [303, 61] width 7 height 7
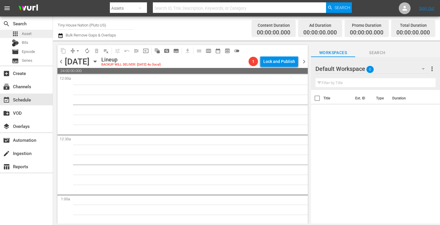
click at [30, 34] on span "Asset" at bounding box center [27, 34] width 10 height 6
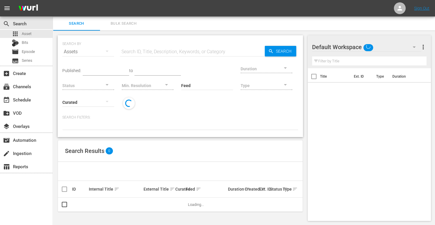
click at [120, 22] on span "Bulk Search" at bounding box center [124, 23] width 40 height 7
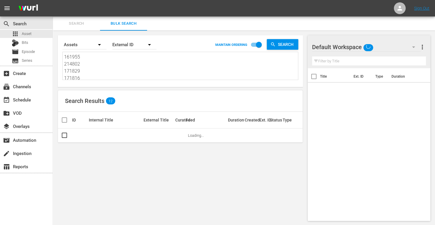
drag, startPoint x: 84, startPoint y: 77, endPoint x: 41, endPoint y: 3, distance: 85.8
click at [41, 3] on div "menu Sign Out search Search apps Asset Bits movie Episode subtitles Series add_…" at bounding box center [217, 113] width 435 height 226
drag, startPoint x: 101, startPoint y: 76, endPoint x: 79, endPoint y: 11, distance: 68.8
click at [79, 11] on div "menu Sign Out search Search apps Asset Bits movie Episode subtitles Series add_…" at bounding box center [217, 113] width 435 height 226
paste textarea "182622 182629 182630 182633 182631 182624 182628 182627 182626 182625 182632 18…"
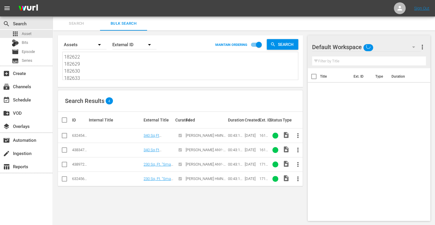
scroll to position [0, 0]
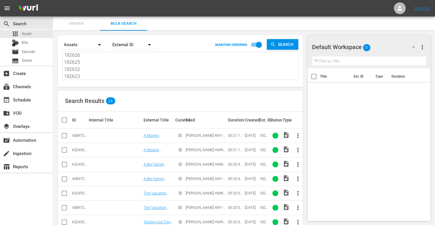
click at [64, 137] on input "checkbox" at bounding box center [64, 136] width 7 height 7
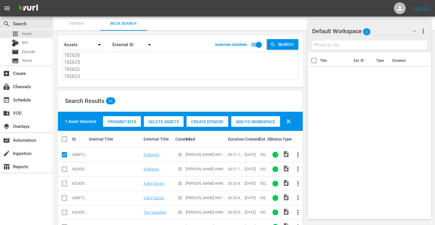
scroll to position [55, 0]
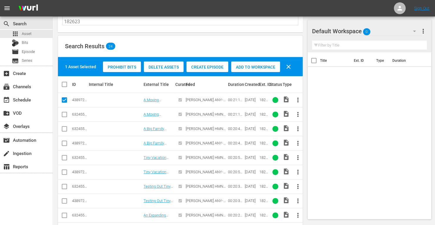
click at [65, 142] on input "checkbox" at bounding box center [64, 144] width 7 height 7
click at [63, 171] on input "checkbox" at bounding box center [64, 173] width 7 height 7
click at [65, 199] on input "checkbox" at bounding box center [64, 202] width 7 height 7
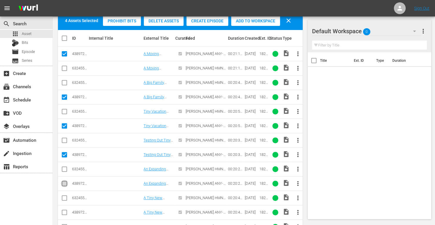
click at [64, 184] on input "checkbox" at bounding box center [64, 184] width 7 height 7
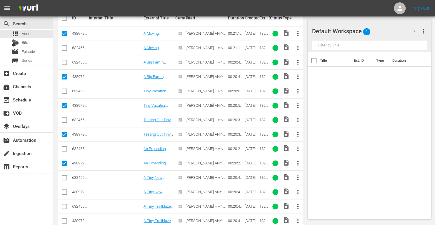
scroll to position [122, 0]
click at [64, 191] on input "checkbox" at bounding box center [64, 192] width 7 height 7
click at [64, 220] on input "checkbox" at bounding box center [64, 221] width 7 height 7
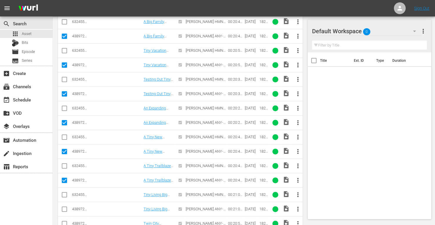
scroll to position [163, 0]
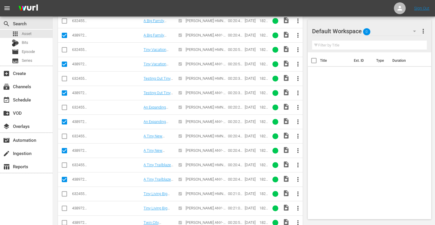
click at [64, 206] on input "checkbox" at bounding box center [64, 209] width 7 height 7
click at [64, 223] on input "checkbox" at bounding box center [64, 223] width 7 height 7
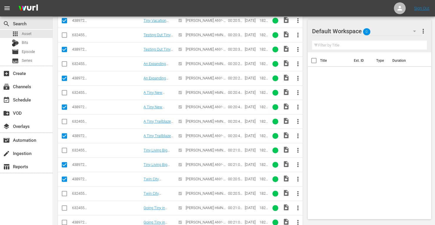
scroll to position [237, 0]
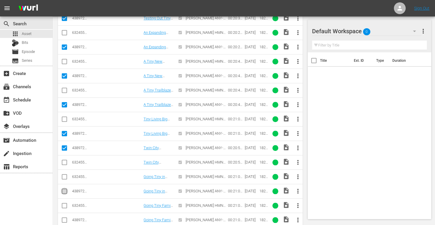
click at [63, 189] on input "checkbox" at bounding box center [64, 192] width 7 height 7
click at [64, 218] on input "checkbox" at bounding box center [64, 221] width 7 height 7
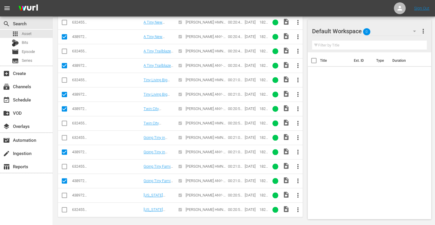
click at [63, 193] on input "checkbox" at bounding box center [64, 196] width 7 height 7
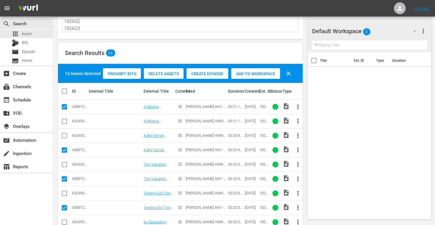
scroll to position [34, 0]
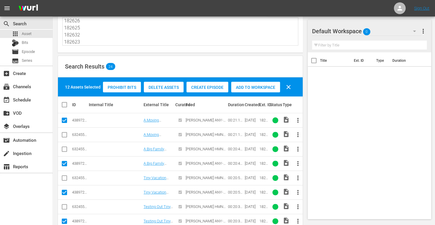
click at [256, 86] on span "Add to Workspace" at bounding box center [255, 87] width 49 height 5
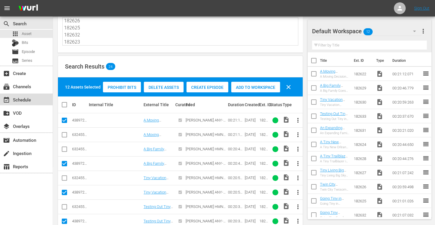
click at [26, 102] on div "event_available Schedule" at bounding box center [16, 98] width 33 height 5
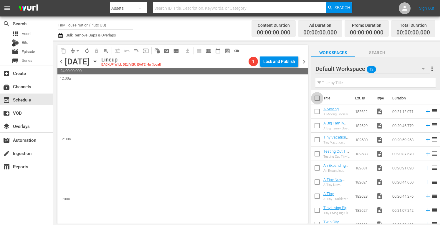
click at [318, 99] on input "checkbox" at bounding box center [317, 99] width 12 height 12
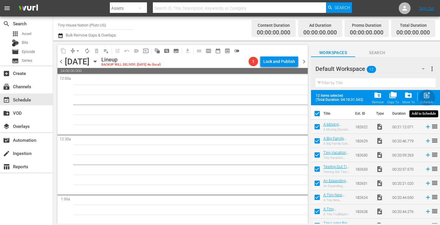
click at [424, 94] on span "post_add" at bounding box center [426, 95] width 8 height 8
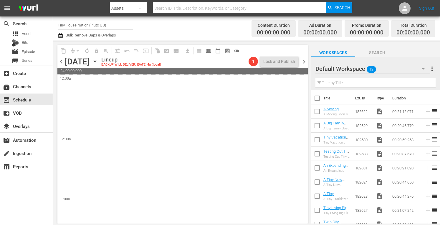
click at [431, 67] on span "more_vert" at bounding box center [431, 68] width 7 height 7
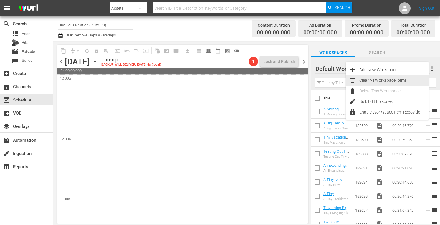
click at [384, 80] on div "Clear All Workspace Items" at bounding box center [393, 80] width 69 height 11
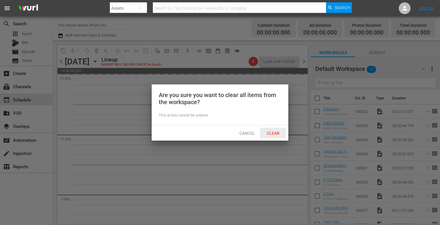
click at [277, 132] on span "Clear" at bounding box center [273, 133] width 22 height 5
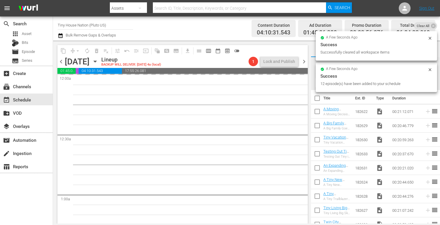
click at [304, 61] on span "chevron_right" at bounding box center [303, 61] width 7 height 7
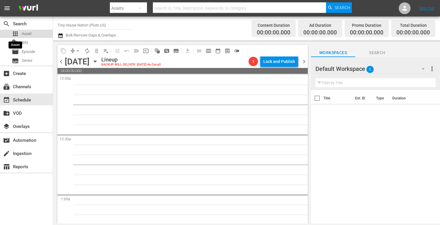
click at [18, 32] on span "apps" at bounding box center [15, 33] width 7 height 7
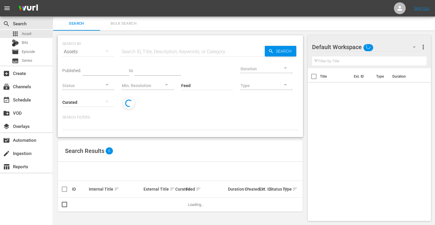
click at [124, 20] on span "Bulk Search" at bounding box center [124, 23] width 40 height 7
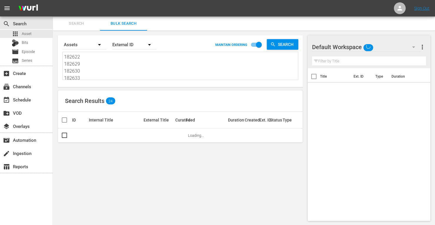
drag, startPoint x: 80, startPoint y: 78, endPoint x: 31, endPoint y: -5, distance: 96.0
click at [31, 0] on html "menu Sign Out search Search apps Asset Bits movie Episode subtitles Series add_…" at bounding box center [217, 112] width 435 height 225
drag, startPoint x: 84, startPoint y: 76, endPoint x: 39, endPoint y: 19, distance: 72.9
click at [53, 0] on div "search Search apps Asset Bits movie Episode subtitles Series add_box Create sub…" at bounding box center [244, 0] width 382 height 0
drag, startPoint x: 81, startPoint y: 78, endPoint x: 26, endPoint y: -6, distance: 100.7
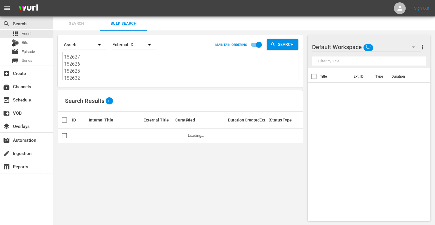
click at [26, 0] on html "menu Sign Out search Search apps Asset Bits movie Episode subtitles Series add_…" at bounding box center [217, 112] width 435 height 225
drag, startPoint x: 86, startPoint y: 76, endPoint x: 47, endPoint y: 16, distance: 71.7
click at [47, 16] on div "menu Sign Out search Search apps Asset Bits movie Episode subtitles Series add_…" at bounding box center [217, 113] width 435 height 226
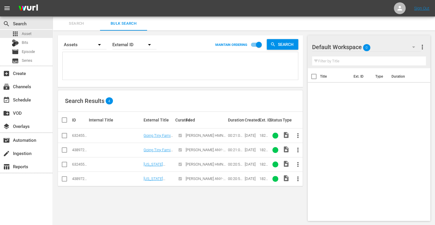
paste textarea "171832 190478 190486 214808 153737 171821"
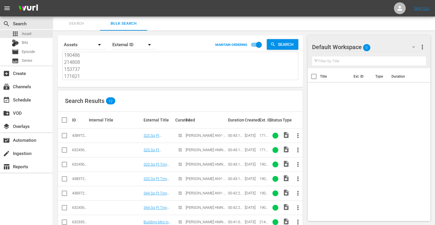
click at [67, 135] on input "checkbox" at bounding box center [64, 136] width 7 height 7
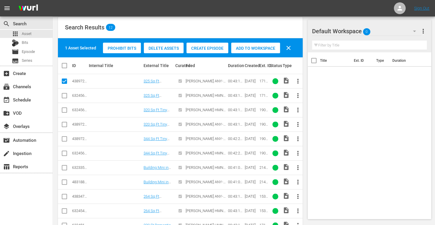
scroll to position [85, 0]
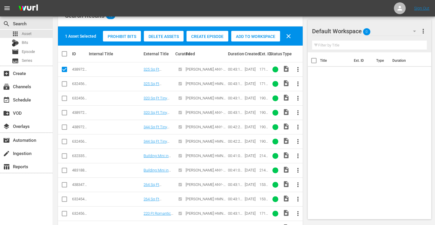
click at [65, 113] on input "checkbox" at bounding box center [64, 113] width 7 height 7
click at [65, 130] on input "checkbox" at bounding box center [64, 128] width 7 height 7
click at [64, 170] on input "checkbox" at bounding box center [64, 171] width 7 height 7
click at [63, 183] on input "checkbox" at bounding box center [64, 185] width 7 height 7
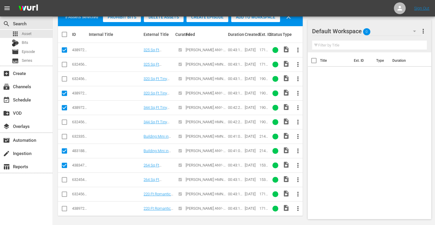
click at [65, 211] on input "checkbox" at bounding box center [64, 209] width 7 height 7
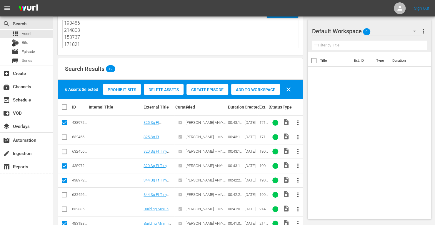
scroll to position [31, 0]
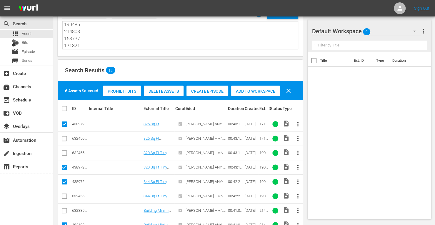
click at [253, 92] on span "Add to Workspace" at bounding box center [255, 91] width 49 height 5
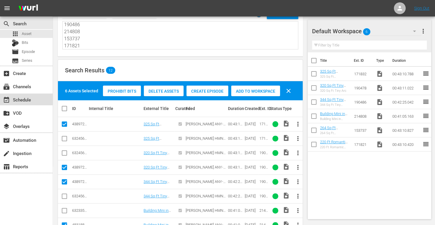
click at [33, 103] on div "event_available Schedule" at bounding box center [26, 100] width 53 height 12
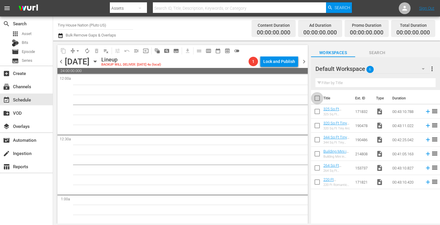
click at [318, 99] on input "checkbox" at bounding box center [317, 99] width 12 height 12
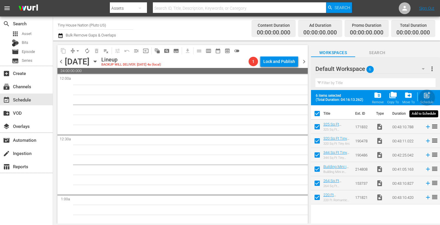
click at [426, 97] on span "post_add" at bounding box center [426, 95] width 8 height 8
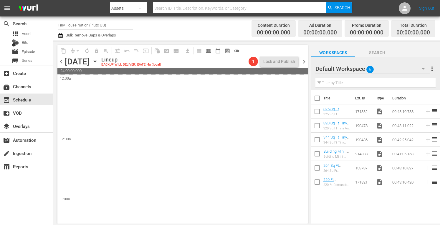
click at [430, 68] on span "more_vert" at bounding box center [431, 68] width 7 height 7
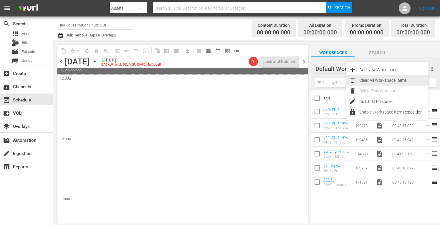
click at [397, 77] on div "Clear All Workspace Items" at bounding box center [393, 80] width 69 height 11
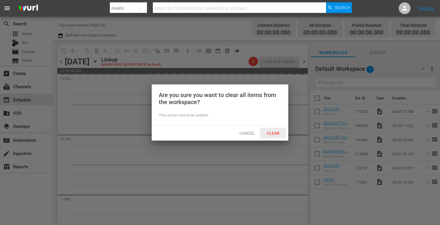
click at [276, 132] on span "Clear" at bounding box center [273, 133] width 22 height 5
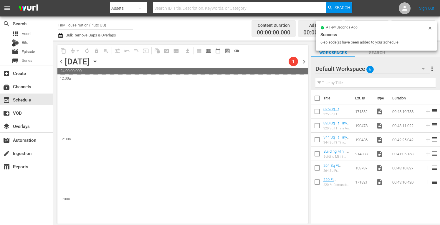
click at [305, 62] on span "chevron_right" at bounding box center [303, 61] width 7 height 7
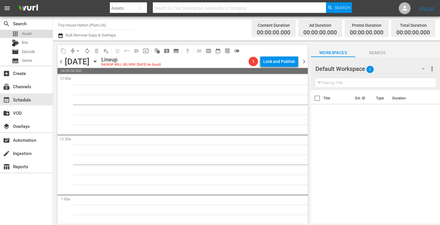
click at [26, 31] on span "Asset" at bounding box center [27, 34] width 10 height 6
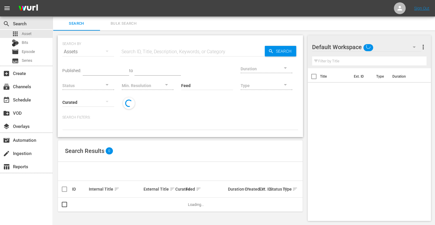
click at [129, 26] on span "Bulk Search" at bounding box center [124, 23] width 40 height 7
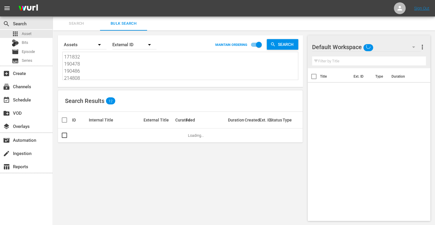
drag, startPoint x: 85, startPoint y: 76, endPoint x: 34, endPoint y: 9, distance: 84.7
click at [34, 9] on div "menu Sign Out search Search apps Asset Bits movie Episode subtitles Series add_…" at bounding box center [217, 113] width 435 height 226
drag, startPoint x: 90, startPoint y: 77, endPoint x: 33, endPoint y: -21, distance: 113.9
click at [33, 0] on html "menu Sign Out search Search apps Asset Bits movie Episode subtitles Series add_…" at bounding box center [217, 112] width 435 height 225
paste textarea "153732 190474 153738 153734 214800 161959"
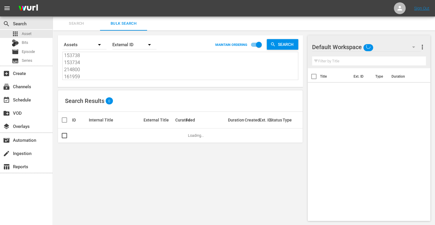
scroll to position [0, 0]
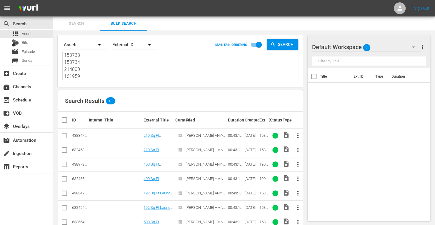
click at [65, 138] on input "checkbox" at bounding box center [64, 136] width 7 height 7
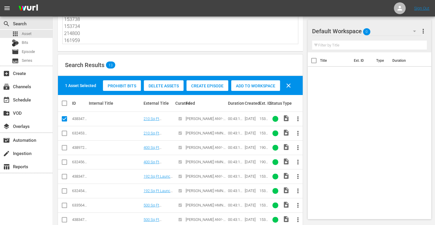
scroll to position [36, 0]
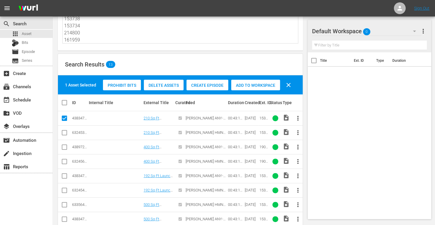
click at [63, 147] on input "checkbox" at bounding box center [64, 148] width 7 height 7
click at [65, 175] on input "checkbox" at bounding box center [64, 177] width 7 height 7
click at [61, 221] on input "checkbox" at bounding box center [64, 220] width 7 height 7
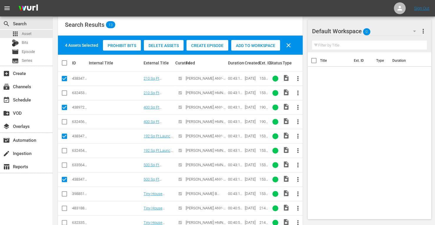
scroll to position [76, 0]
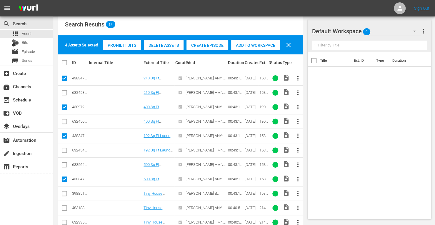
click at [64, 207] on input "checkbox" at bounding box center [64, 209] width 7 height 7
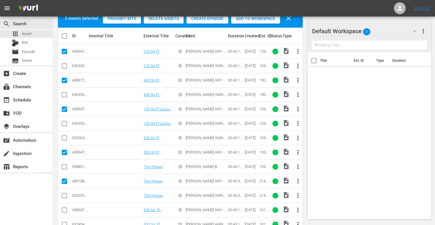
scroll to position [104, 0]
click at [65, 207] on input "checkbox" at bounding box center [64, 210] width 7 height 7
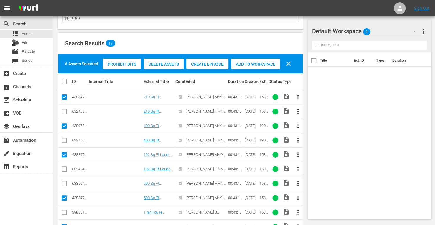
scroll to position [56, 0]
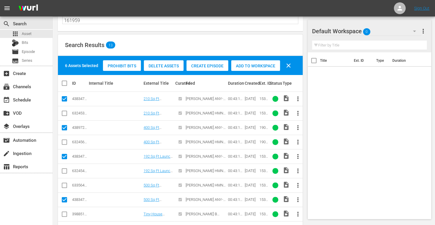
click at [249, 67] on span "Add to Workspace" at bounding box center [255, 66] width 49 height 5
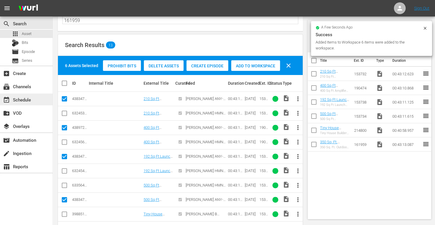
click at [24, 102] on div "event_available Schedule" at bounding box center [16, 98] width 33 height 5
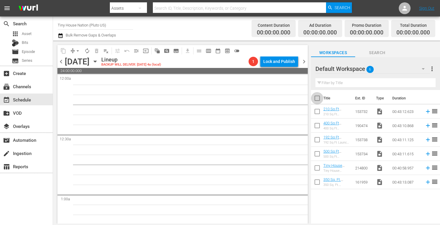
click at [315, 97] on input "checkbox" at bounding box center [317, 99] width 12 height 12
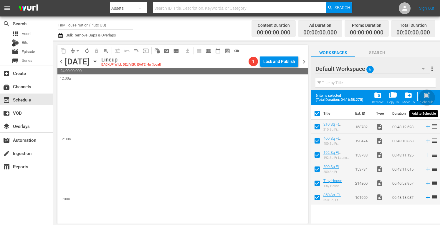
click at [429, 97] on span "post_add" at bounding box center [426, 95] width 8 height 8
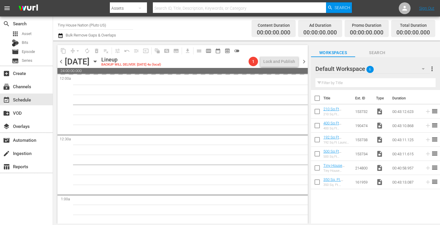
click at [430, 69] on span "more_vert" at bounding box center [431, 68] width 7 height 7
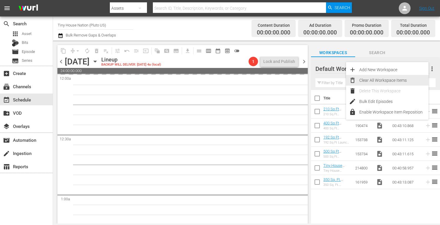
click at [373, 79] on div "Clear All Workspace Items" at bounding box center [393, 80] width 69 height 11
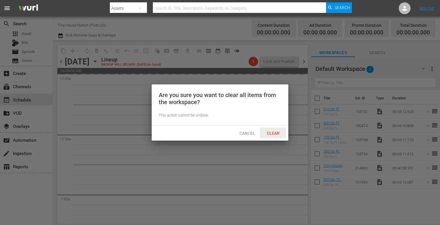
click at [270, 133] on span "Clear" at bounding box center [273, 133] width 22 height 5
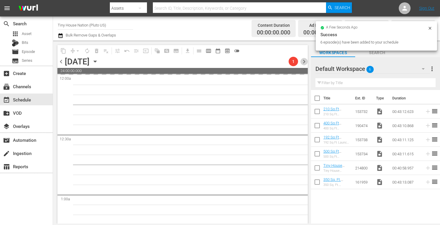
click at [304, 63] on span "chevron_right" at bounding box center [303, 61] width 7 height 7
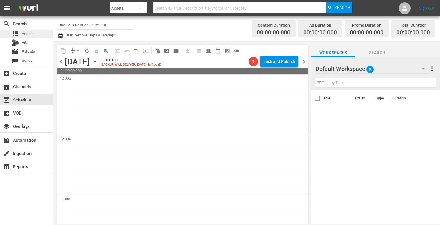
click at [33, 34] on div "apps Asset" at bounding box center [26, 34] width 53 height 8
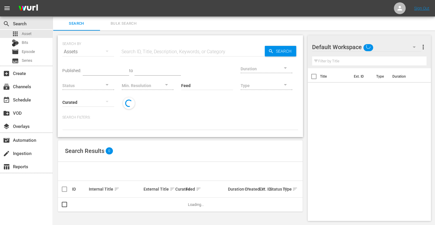
click at [124, 28] on button "Bulk Search" at bounding box center [123, 23] width 47 height 14
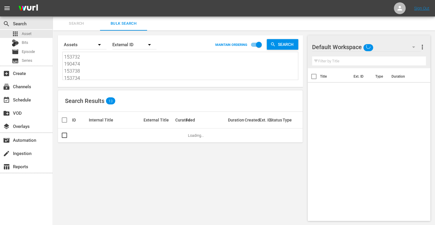
drag, startPoint x: 91, startPoint y: 77, endPoint x: 28, endPoint y: -4, distance: 102.9
click at [28, 0] on html "menu Sign Out search Search apps Asset Bits movie Episode subtitles Series add_…" at bounding box center [217, 112] width 435 height 225
drag, startPoint x: 91, startPoint y: 74, endPoint x: 31, endPoint y: -8, distance: 101.4
click at [31, 0] on html "menu Sign Out search Search apps Asset Bits movie Episode subtitles Series add_…" at bounding box center [217, 112] width 435 height 225
paste textarea "182638 182636 182637 161200 161204 161202 161201 161203 161205 161206 161207 16…"
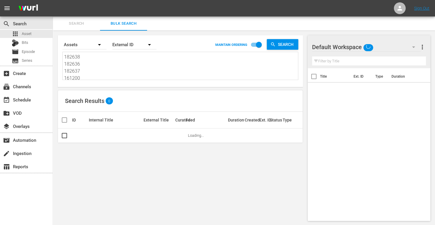
scroll to position [0, 0]
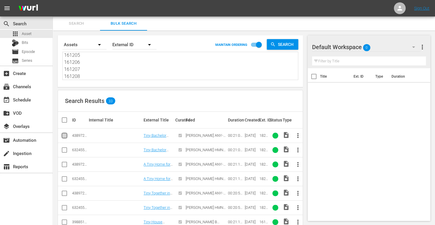
click at [62, 133] on input "checkbox" at bounding box center [64, 136] width 7 height 7
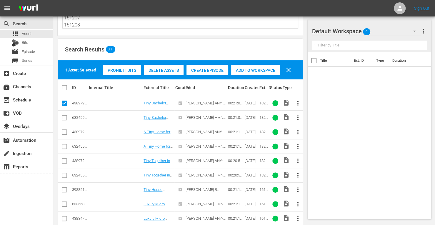
scroll to position [52, 0]
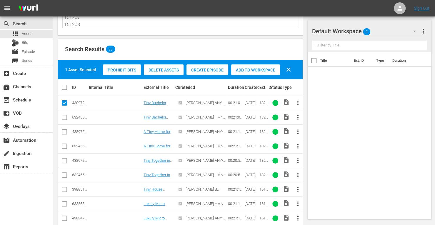
click at [64, 133] on input "checkbox" at bounding box center [64, 132] width 7 height 7
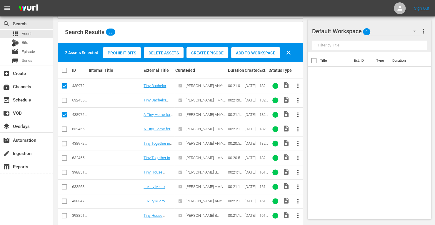
scroll to position [69, 0]
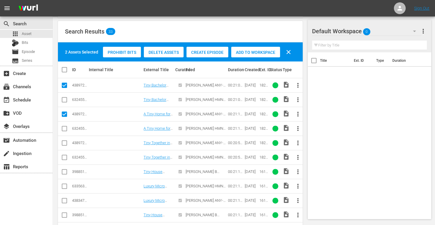
click at [65, 144] on input "checkbox" at bounding box center [64, 144] width 7 height 7
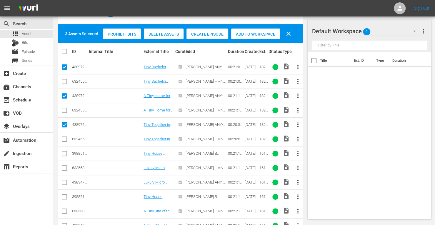
click at [63, 181] on input "checkbox" at bounding box center [64, 183] width 7 height 7
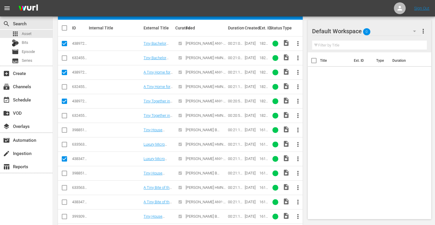
click at [65, 202] on input "checkbox" at bounding box center [64, 203] width 7 height 7
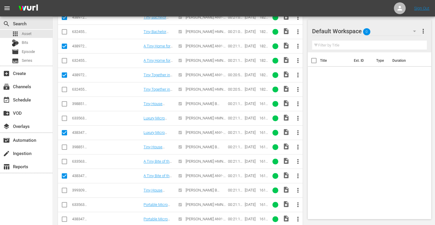
scroll to position [138, 0]
click at [64, 218] on input "checkbox" at bounding box center [64, 220] width 7 height 7
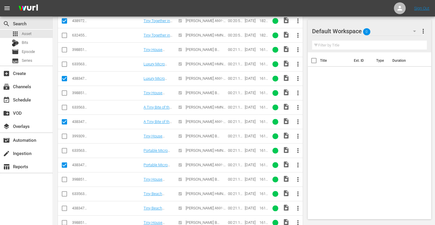
scroll to position [192, 0]
click at [66, 206] on input "checkbox" at bounding box center [64, 209] width 7 height 7
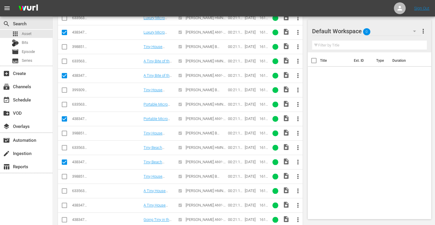
scroll to position [238, 0]
click at [67, 202] on input "checkbox" at bounding box center [64, 205] width 7 height 7
click at [64, 217] on input "checkbox" at bounding box center [64, 220] width 7 height 7
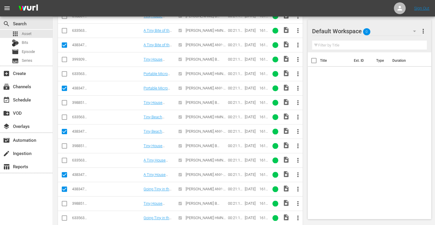
scroll to position [315, 0]
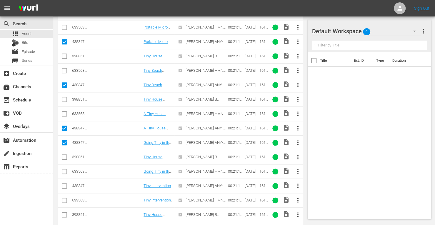
click at [66, 184] on input "checkbox" at bounding box center [64, 187] width 7 height 7
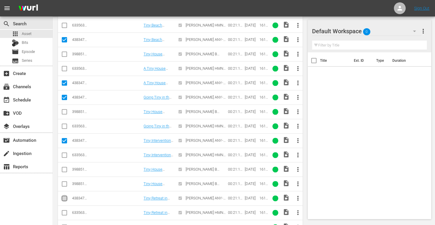
click at [65, 196] on input "checkbox" at bounding box center [64, 199] width 7 height 7
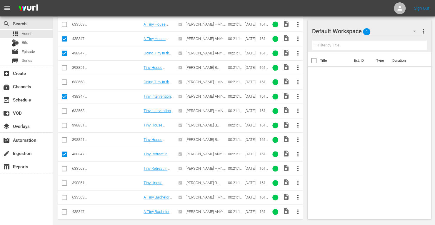
scroll to position [405, 0]
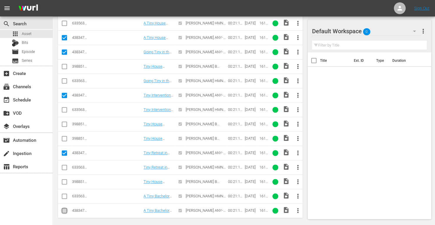
click at [64, 208] on input "checkbox" at bounding box center [64, 211] width 7 height 7
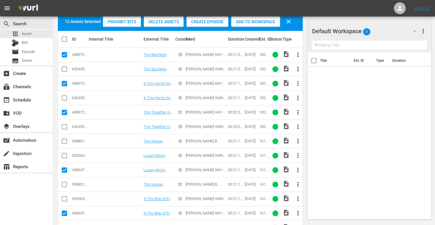
scroll to position [91, 0]
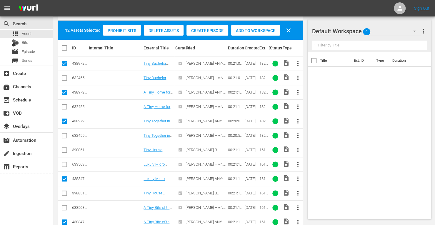
click at [249, 31] on span "Add to Workspace" at bounding box center [255, 30] width 49 height 5
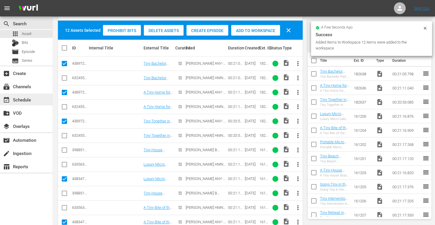
click at [24, 99] on div "event_available Schedule" at bounding box center [16, 98] width 33 height 5
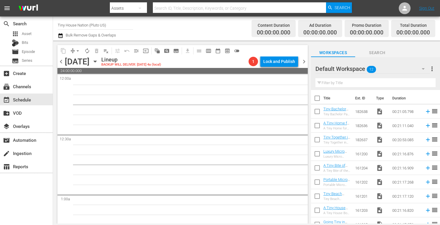
click at [317, 98] on input "checkbox" at bounding box center [317, 99] width 12 height 12
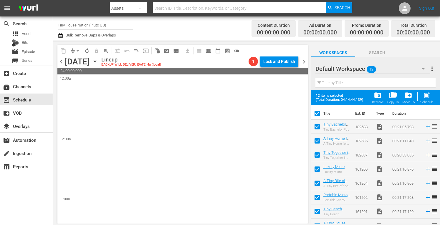
click at [429, 97] on span "post_add" at bounding box center [426, 95] width 8 height 8
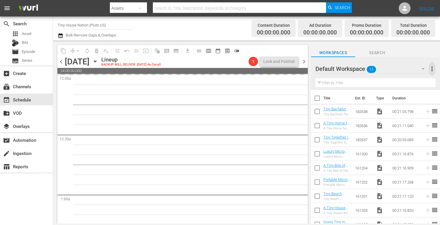
click at [432, 69] on span "more_vert" at bounding box center [431, 68] width 7 height 7
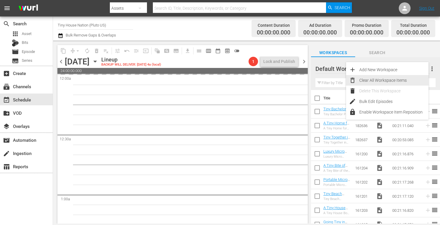
click at [379, 79] on div "Clear All Workspace Items" at bounding box center [393, 80] width 69 height 11
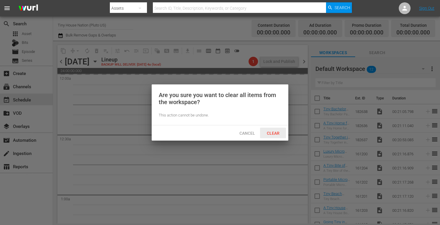
click at [268, 134] on span "Clear" at bounding box center [273, 133] width 22 height 5
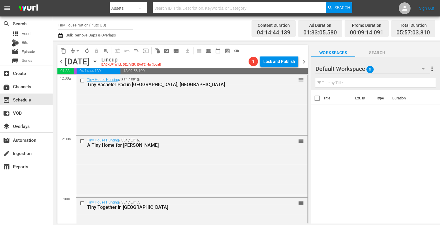
click at [302, 60] on span "chevron_right" at bounding box center [303, 61] width 7 height 7
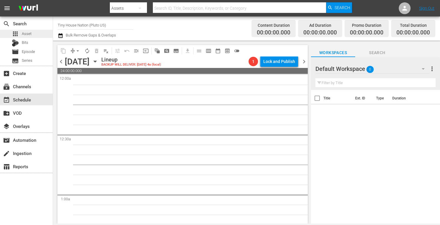
click at [25, 32] on span "Asset" at bounding box center [27, 34] width 10 height 6
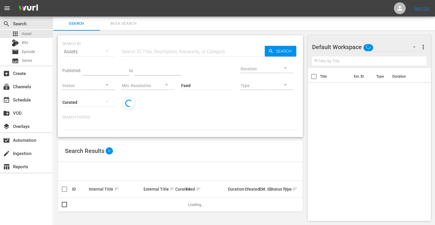
click at [127, 24] on span "Bulk Search" at bounding box center [124, 23] width 40 height 7
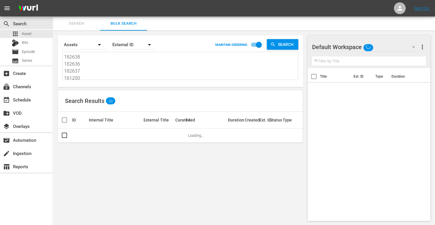
click at [86, 81] on div "Search By Assets Order By External ID MAINTAIN ORDERING Search 182638 182636 18…" at bounding box center [180, 61] width 245 height 52
drag, startPoint x: 84, startPoint y: 78, endPoint x: 21, endPoint y: -36, distance: 130.1
click at [21, 0] on html "menu Sign Out search Search apps Asset Bits movie Episode subtitles Series add_…" at bounding box center [217, 112] width 435 height 225
drag, startPoint x: 80, startPoint y: 78, endPoint x: 44, endPoint y: -3, distance: 88.1
click at [44, 0] on html "menu Sign Out search Search apps Asset Bits movie Episode subtitles Series add_…" at bounding box center [217, 112] width 435 height 225
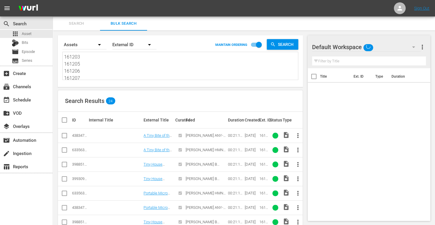
drag, startPoint x: 93, startPoint y: 77, endPoint x: 41, endPoint y: -11, distance: 102.4
click at [41, 0] on html "menu Sign Out search Search apps Asset Bits movie Episode subtitles Series add_…" at bounding box center [217, 112] width 435 height 225
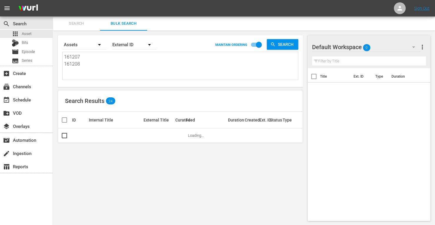
drag, startPoint x: 88, startPoint y: 73, endPoint x: 34, endPoint y: -16, distance: 104.9
click at [34, 0] on html "menu Sign Out search Search apps Asset Bits movie Episode subtitles Series add_…" at bounding box center [217, 112] width 435 height 225
paste textarea "161958 190472 171826 161953 190475 194318"
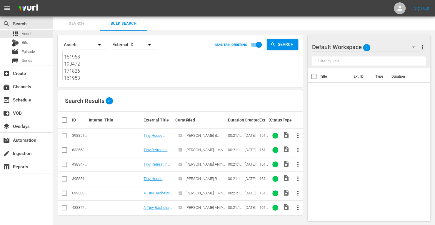
scroll to position [0, 0]
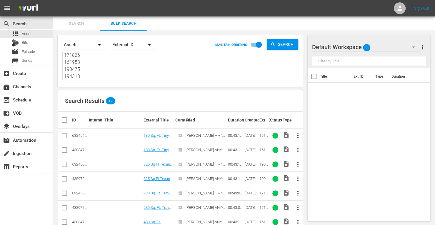
click at [63, 152] on input "checkbox" at bounding box center [64, 151] width 7 height 7
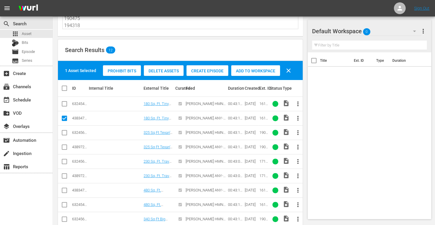
scroll to position [51, 0]
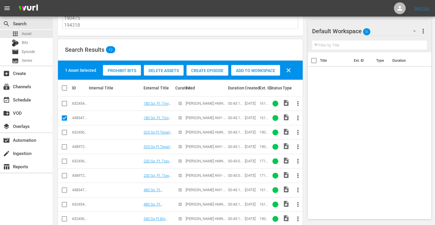
click at [63, 146] on input "checkbox" at bounding box center [64, 147] width 7 height 7
click at [65, 177] on input "checkbox" at bounding box center [64, 176] width 7 height 7
click at [65, 190] on input "checkbox" at bounding box center [64, 191] width 7 height 7
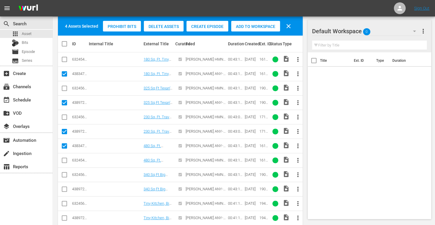
scroll to position [97, 0]
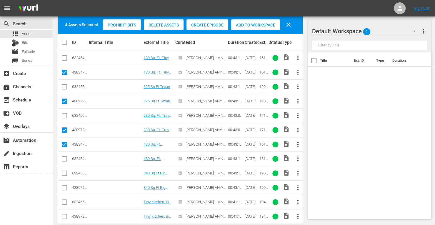
click at [66, 188] on input "checkbox" at bounding box center [64, 188] width 7 height 7
click at [64, 217] on input "checkbox" at bounding box center [64, 217] width 7 height 7
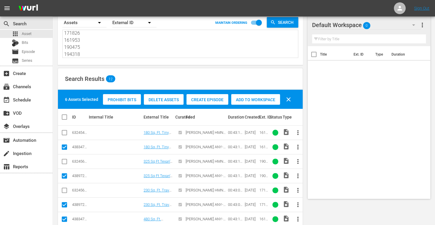
scroll to position [13, 0]
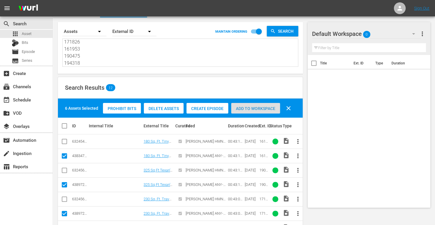
click at [249, 106] on span "Add to Workspace" at bounding box center [255, 108] width 49 height 5
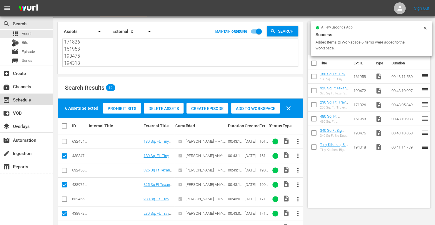
click at [26, 98] on div "event_available Schedule" at bounding box center [16, 98] width 33 height 5
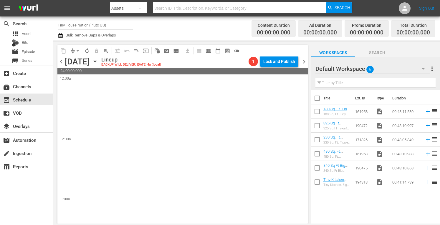
click at [316, 98] on input "checkbox" at bounding box center [317, 99] width 12 height 12
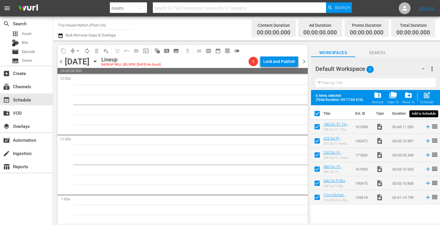
click at [425, 96] on span "post_add" at bounding box center [426, 95] width 8 height 8
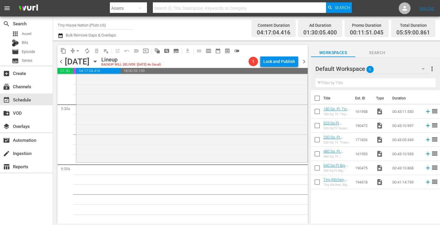
scroll to position [630, 0]
click at [434, 68] on span "more_vert" at bounding box center [431, 68] width 7 height 7
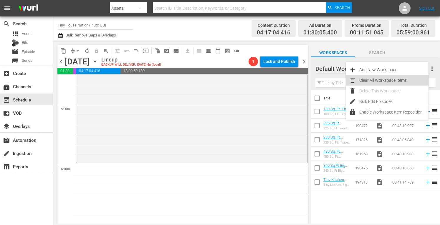
click at [390, 79] on div "Clear All Workspace Items" at bounding box center [393, 80] width 69 height 11
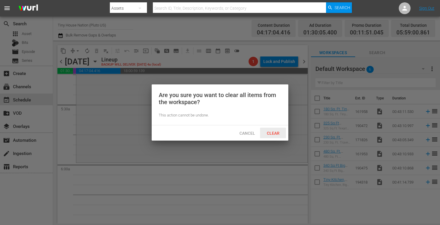
click at [270, 134] on span "Clear" at bounding box center [273, 133] width 22 height 5
